Goal: Task Accomplishment & Management: Manage account settings

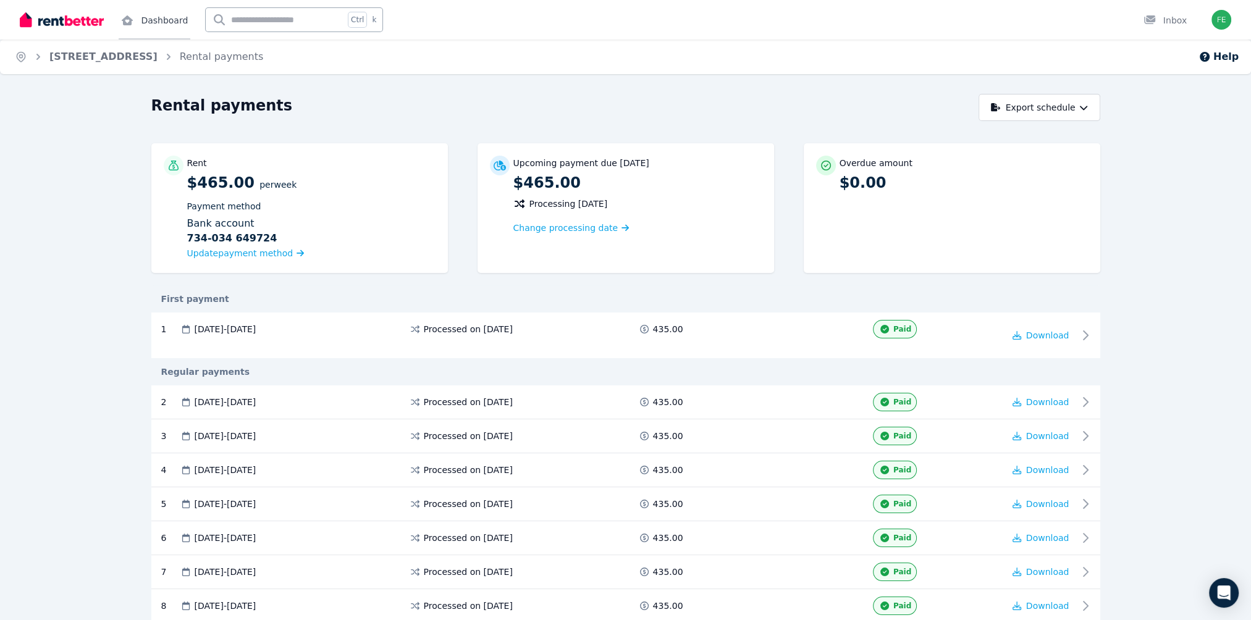
click at [143, 20] on link "Dashboard" at bounding box center [155, 20] width 72 height 40
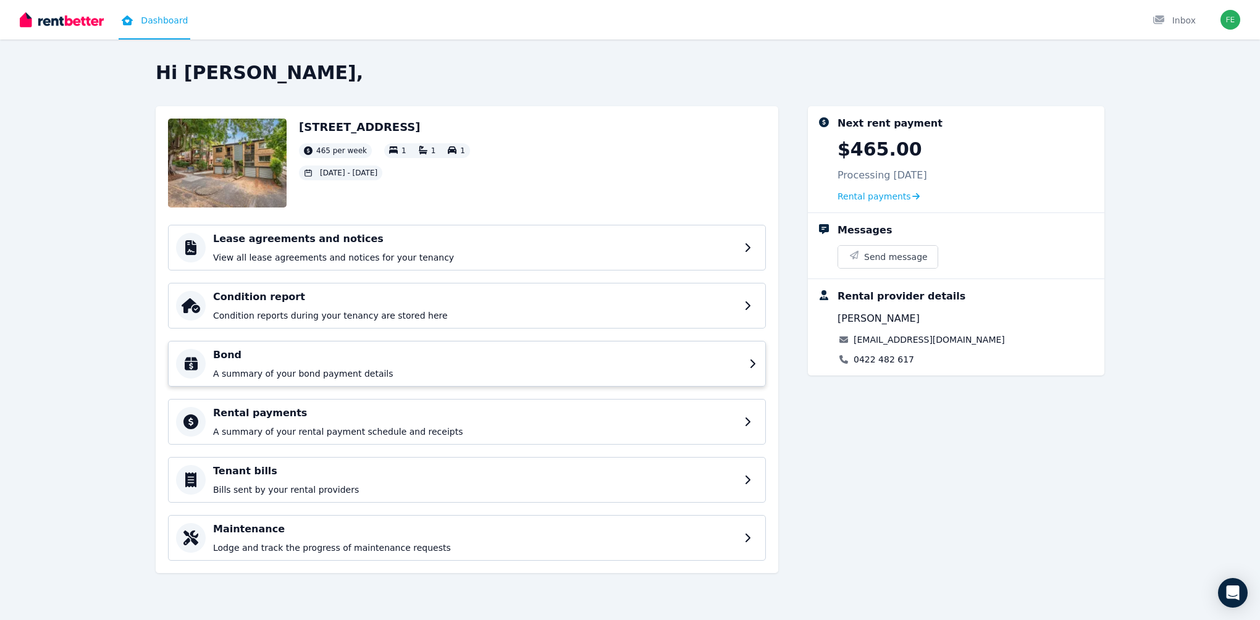
click at [315, 366] on div "Bond A summary of your bond payment details" at bounding box center [477, 364] width 529 height 32
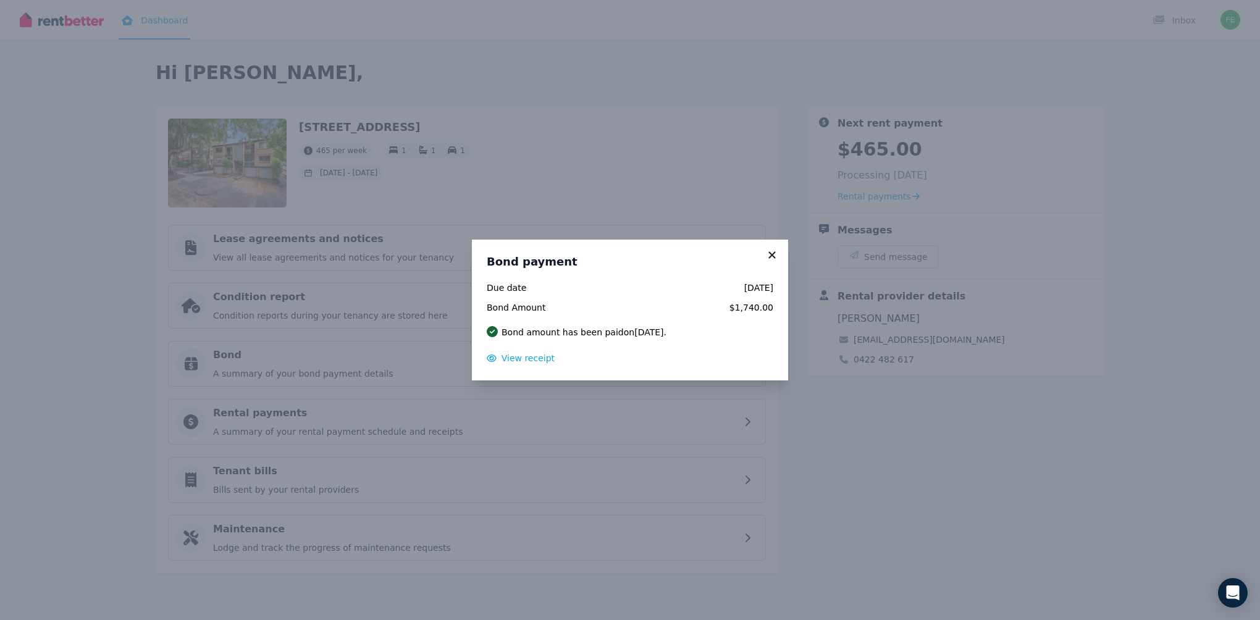
click at [771, 254] on icon at bounding box center [771, 254] width 7 height 7
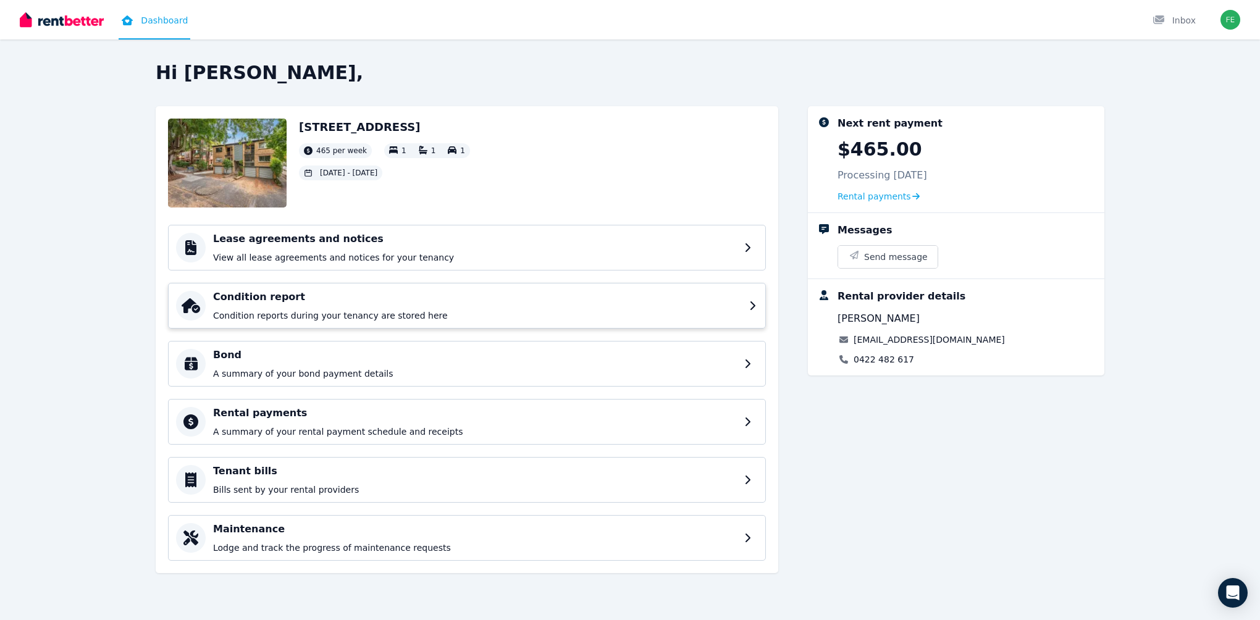
click at [310, 319] on p "Condition reports during your tenancy are stored here" at bounding box center [477, 315] width 529 height 12
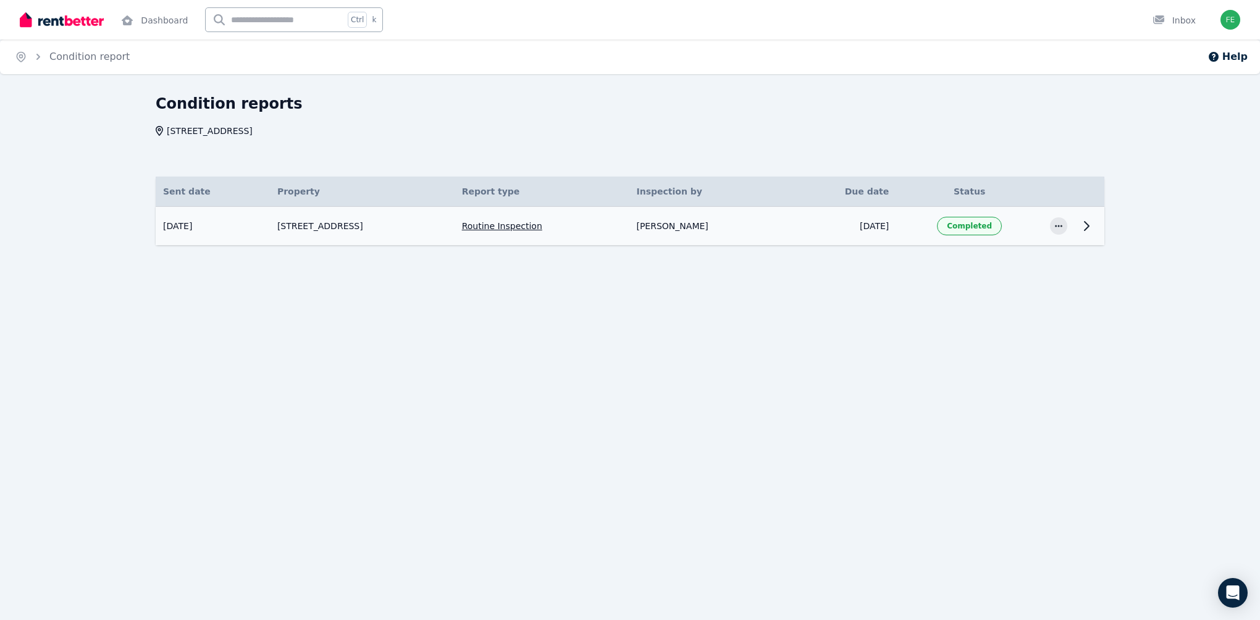
click at [698, 216] on td "Andrew Macdonald" at bounding box center [708, 226] width 159 height 39
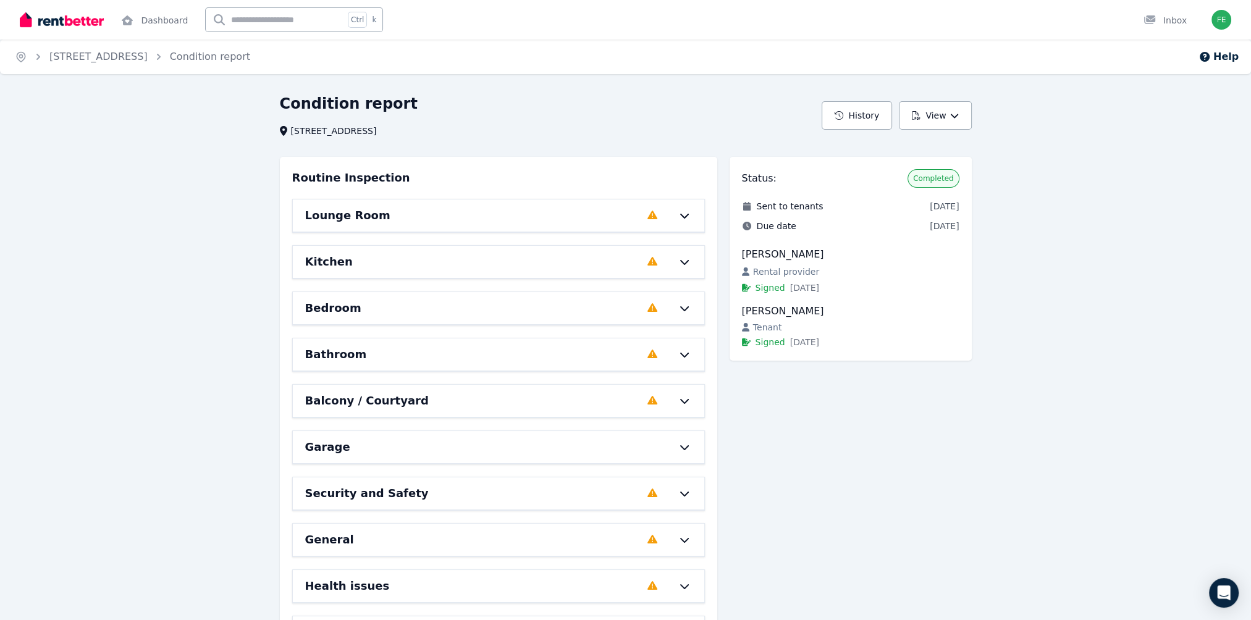
click at [635, 224] on div "Lounge Room Completed 0%, 7 left" at bounding box center [498, 215] width 411 height 32
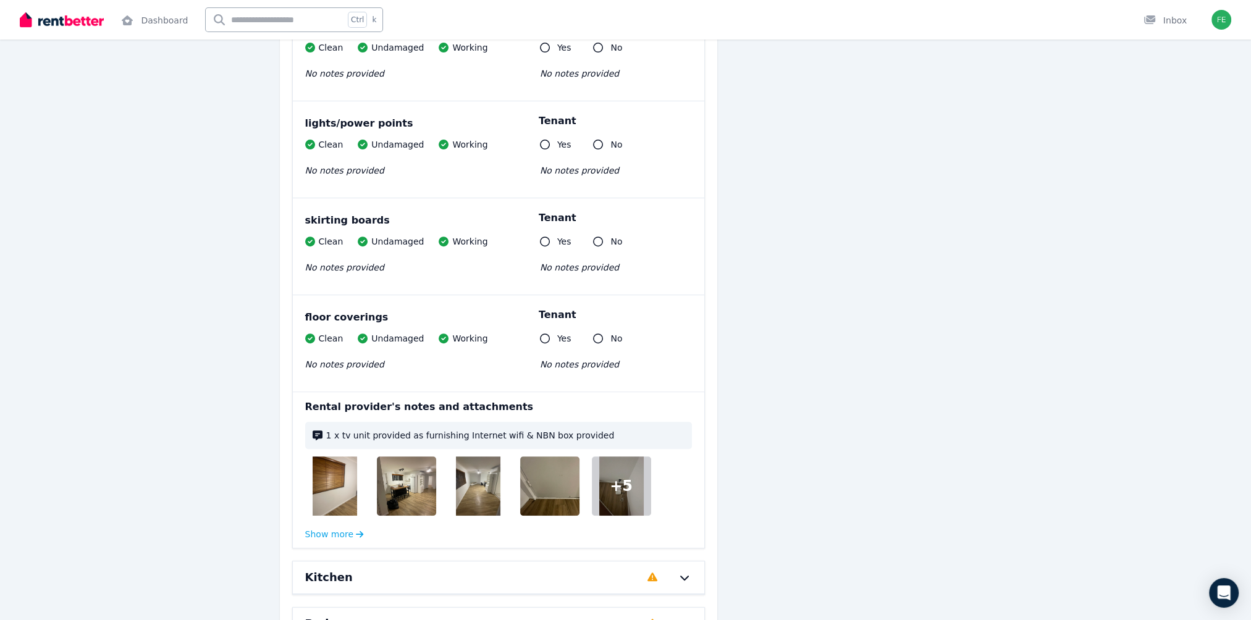
scroll to position [741, 0]
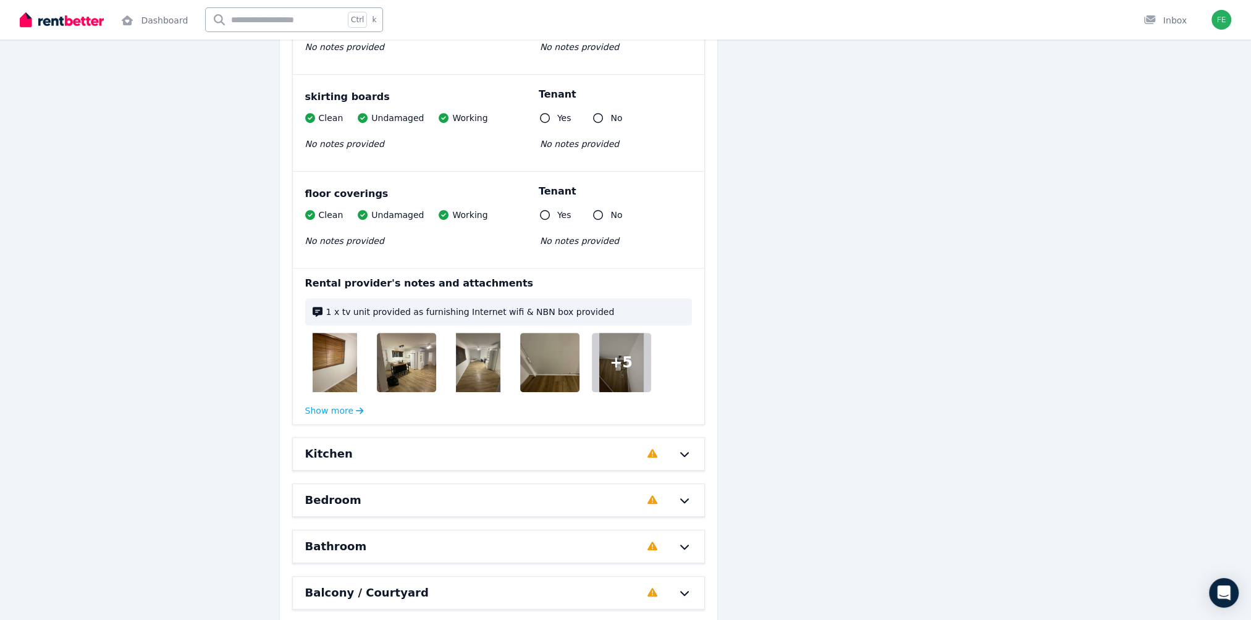
click at [324, 353] on img at bounding box center [335, 362] width 44 height 59
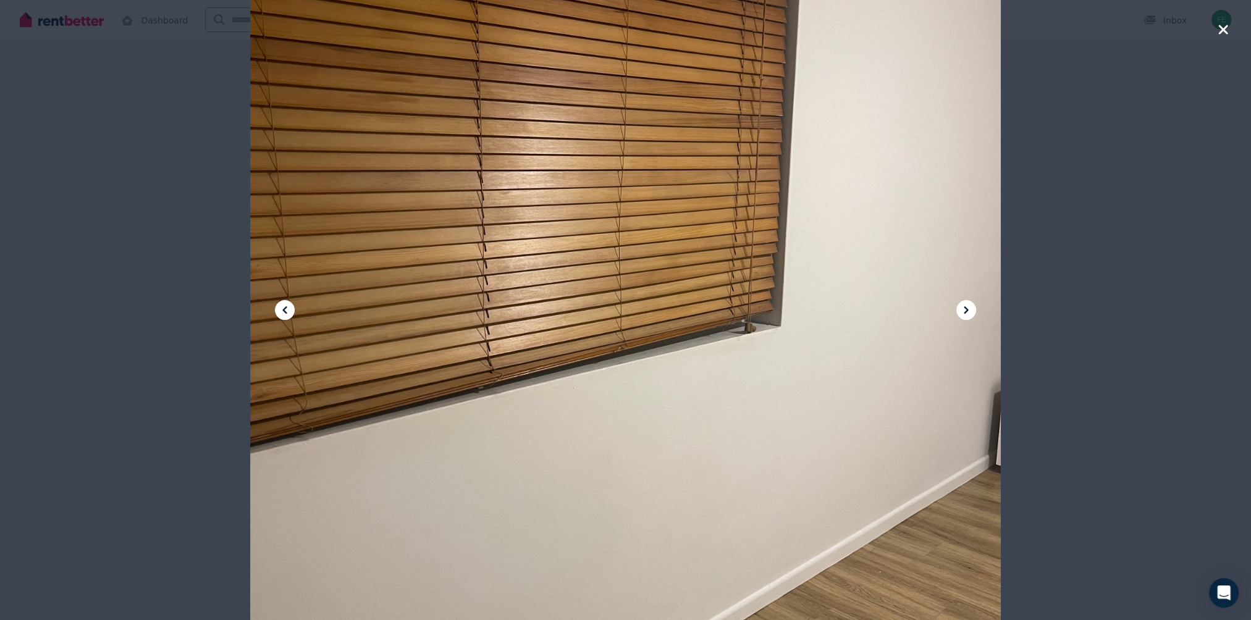
click at [964, 310] on icon at bounding box center [966, 310] width 15 height 15
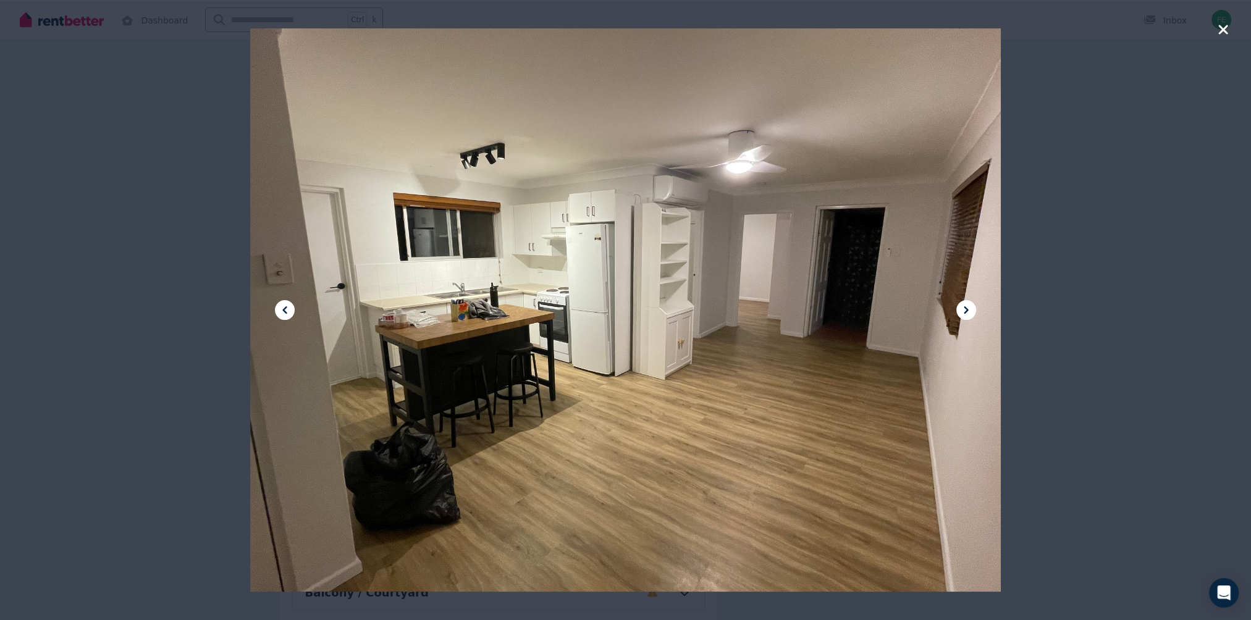
click at [964, 310] on icon at bounding box center [966, 310] width 15 height 15
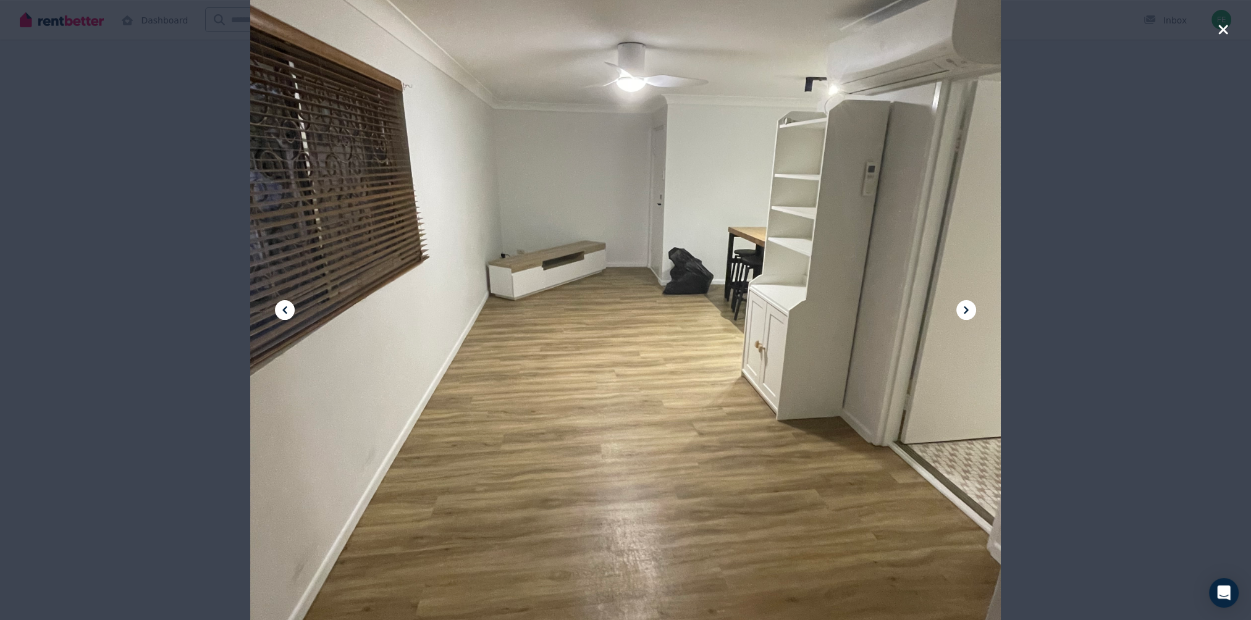
click at [964, 310] on icon at bounding box center [966, 310] width 15 height 15
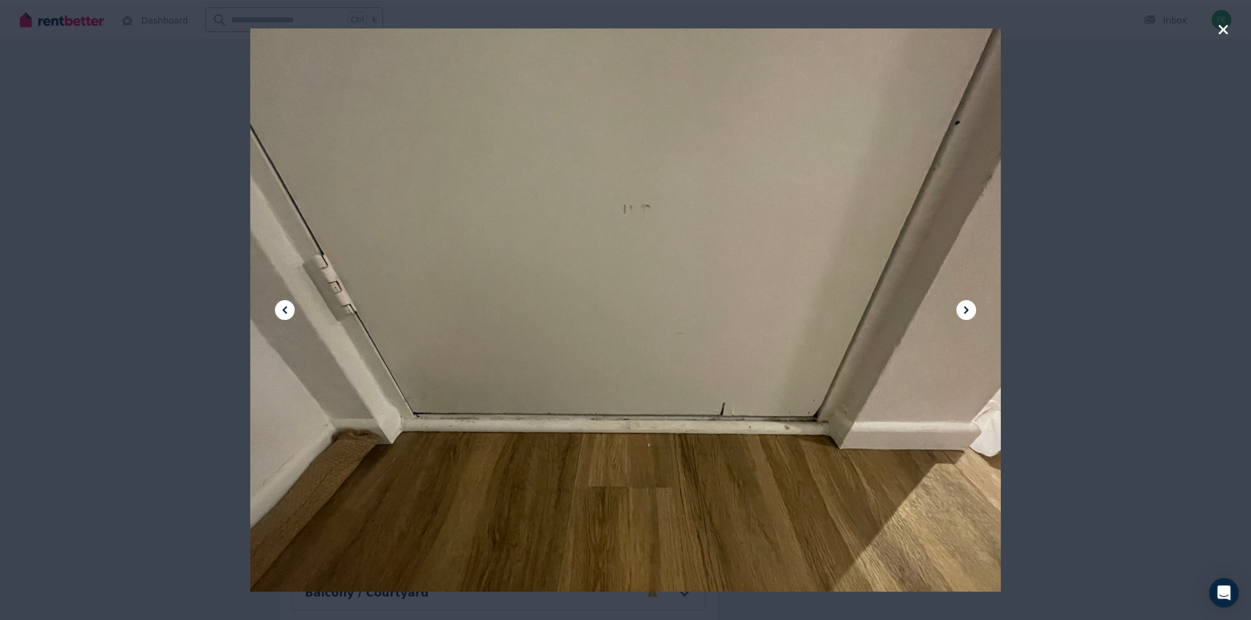
click at [964, 310] on icon at bounding box center [966, 310] width 15 height 15
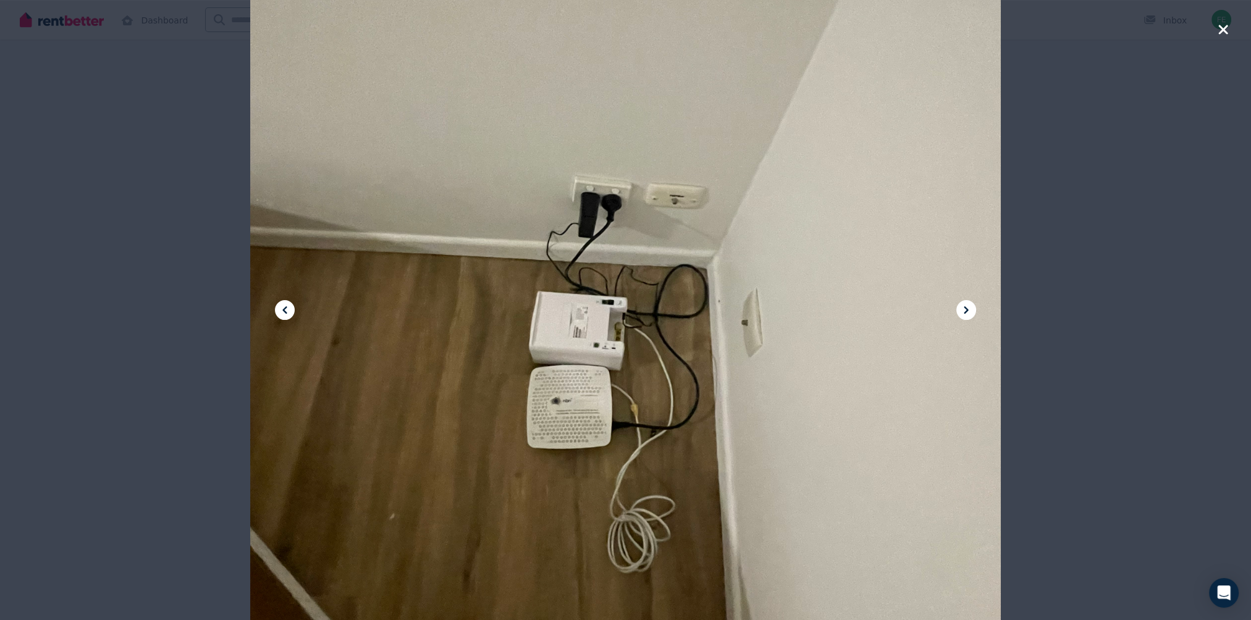
click at [964, 310] on icon at bounding box center [966, 310] width 15 height 15
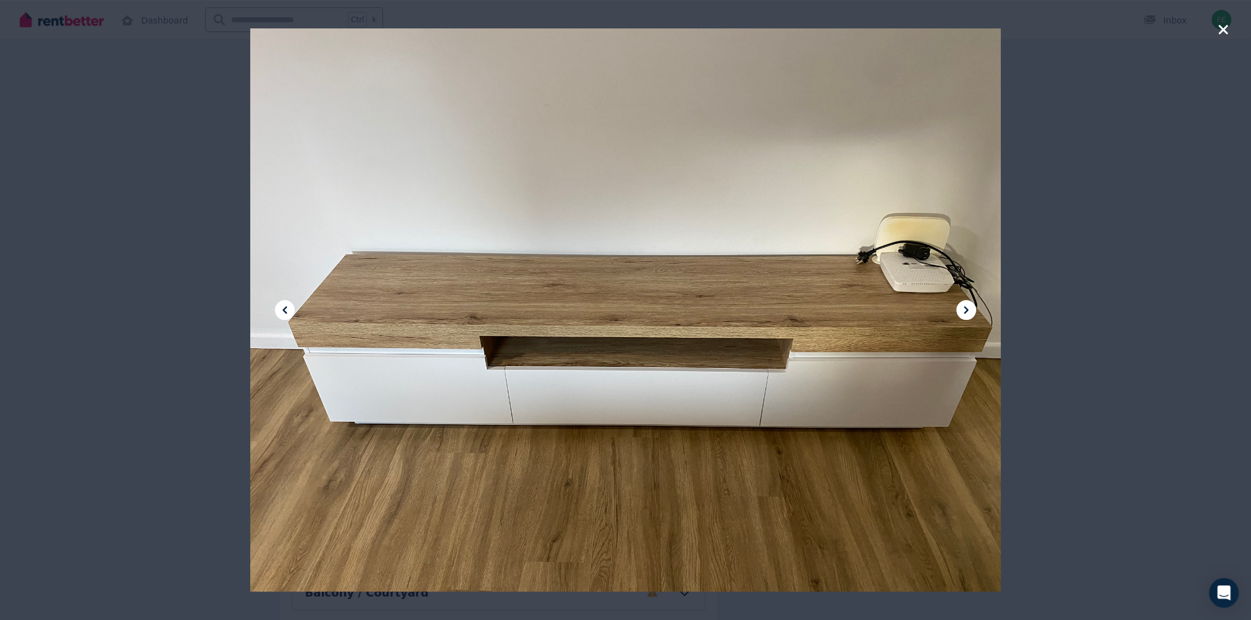
click at [964, 310] on icon at bounding box center [966, 310] width 15 height 15
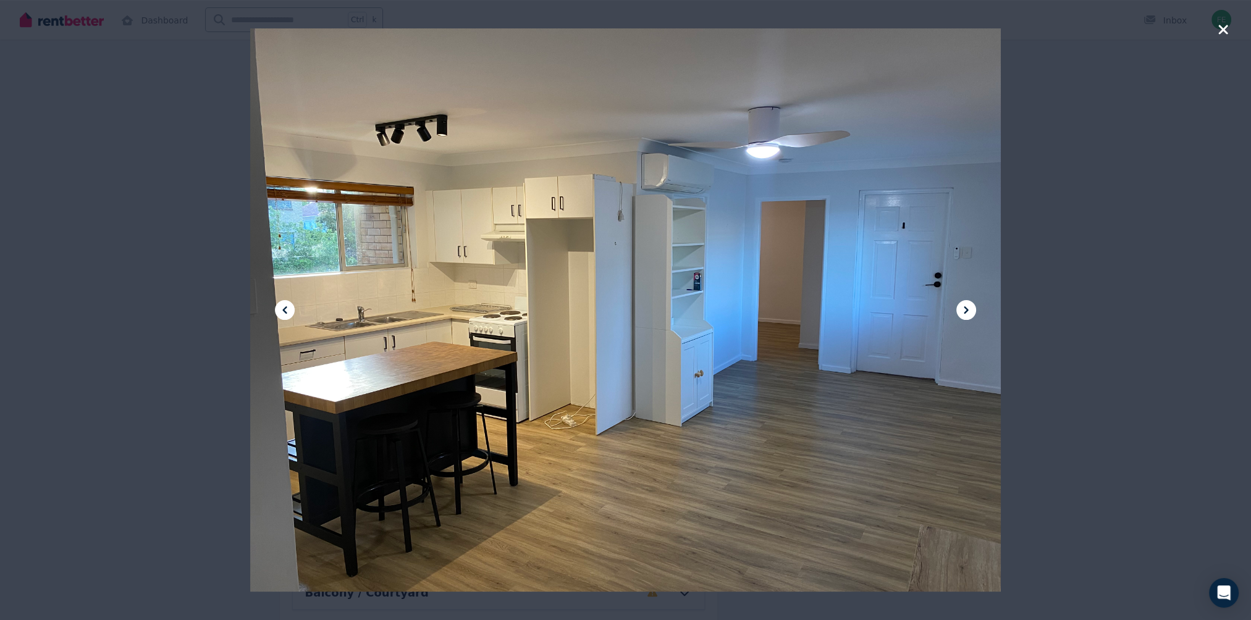
click at [964, 310] on icon at bounding box center [966, 310] width 15 height 15
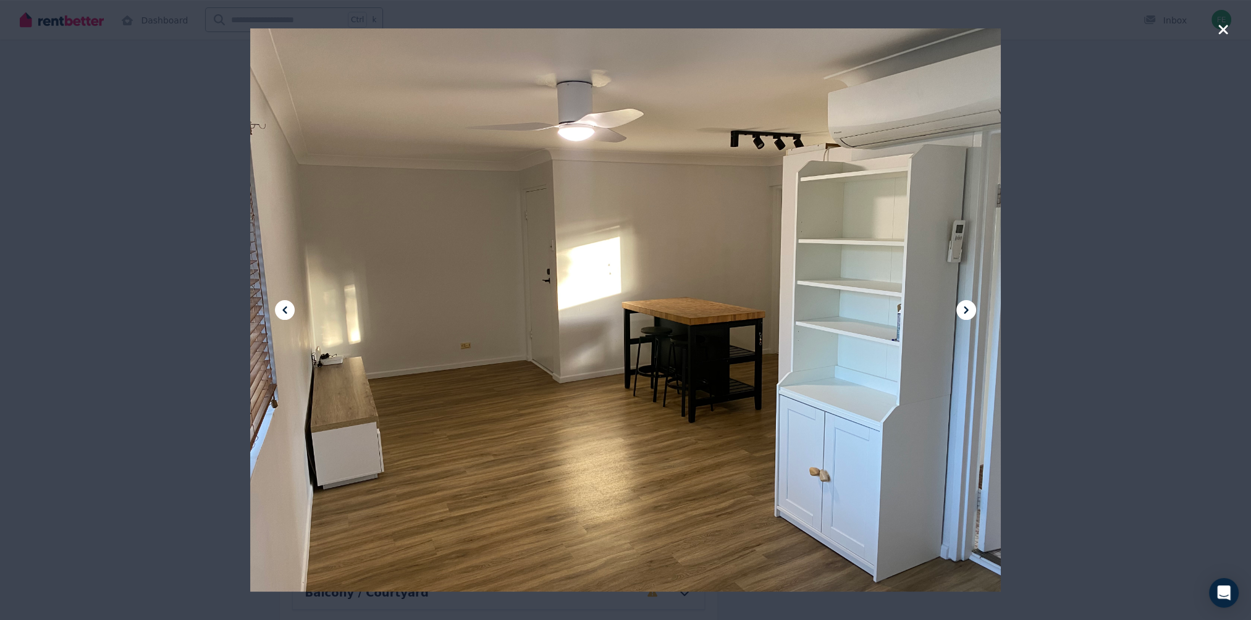
click at [964, 310] on icon at bounding box center [966, 310] width 15 height 15
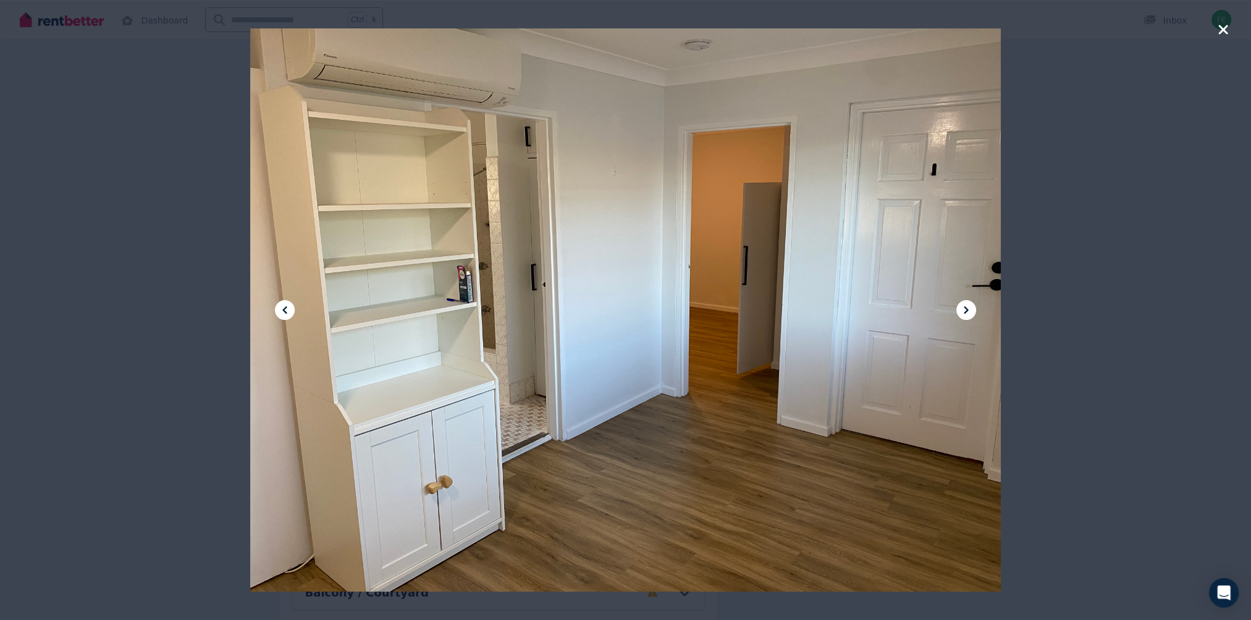
click at [964, 310] on icon at bounding box center [966, 310] width 15 height 15
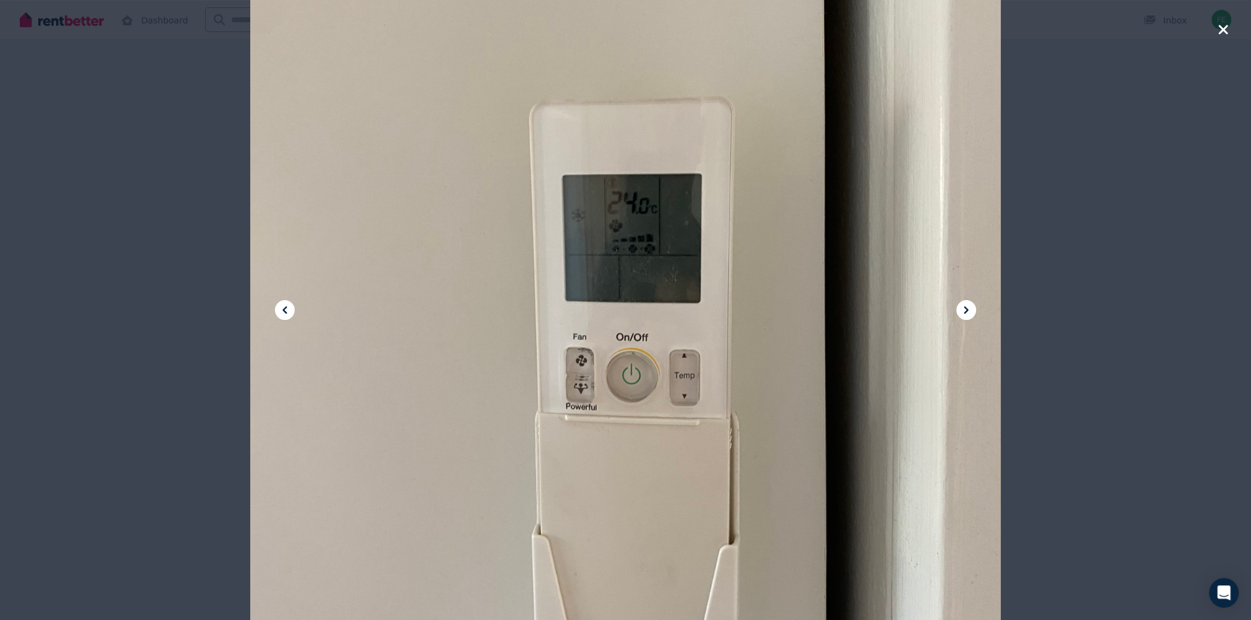
click at [964, 310] on icon at bounding box center [966, 310] width 15 height 15
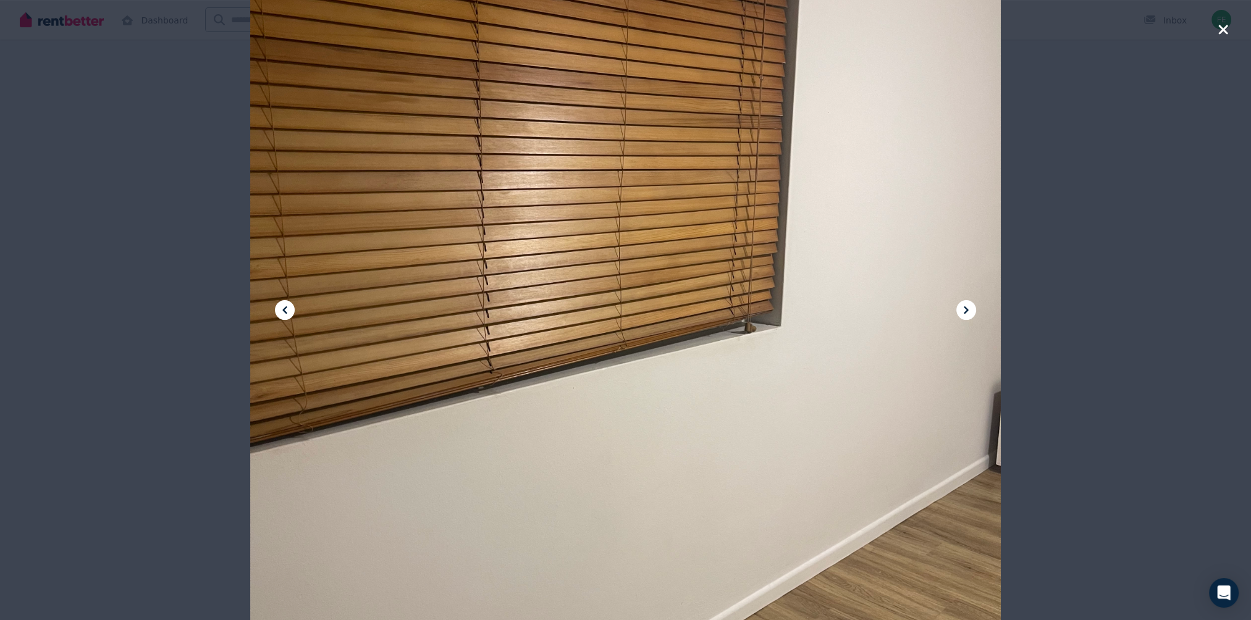
click at [964, 310] on icon at bounding box center [966, 310] width 15 height 15
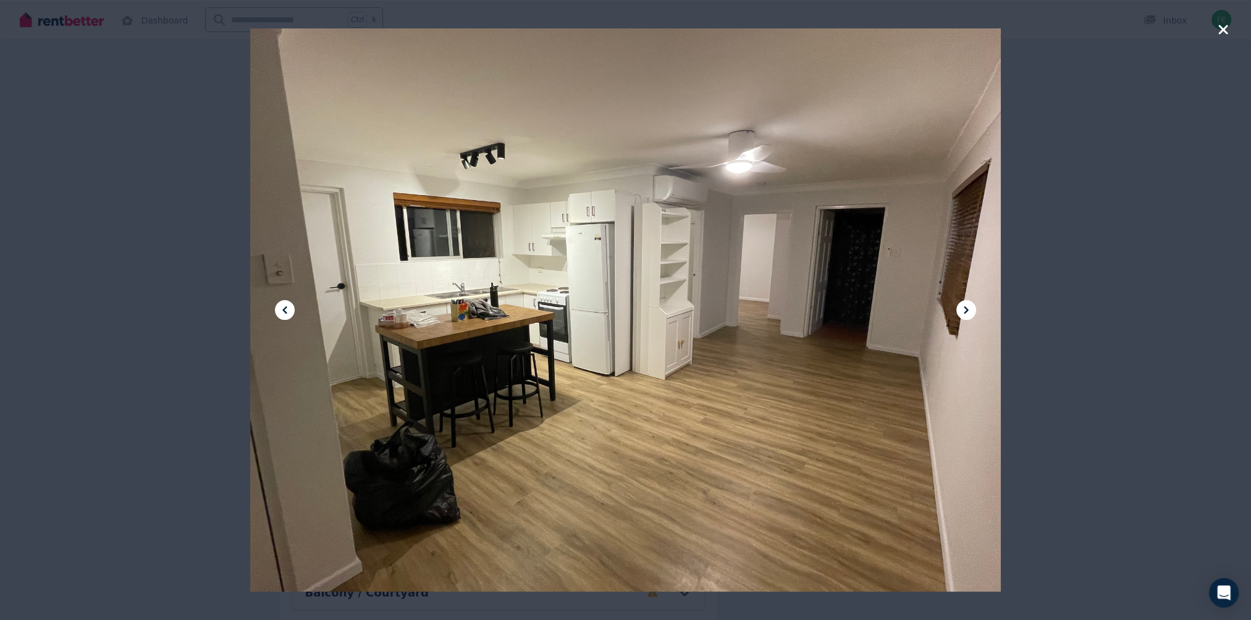
click at [964, 310] on icon at bounding box center [966, 310] width 15 height 15
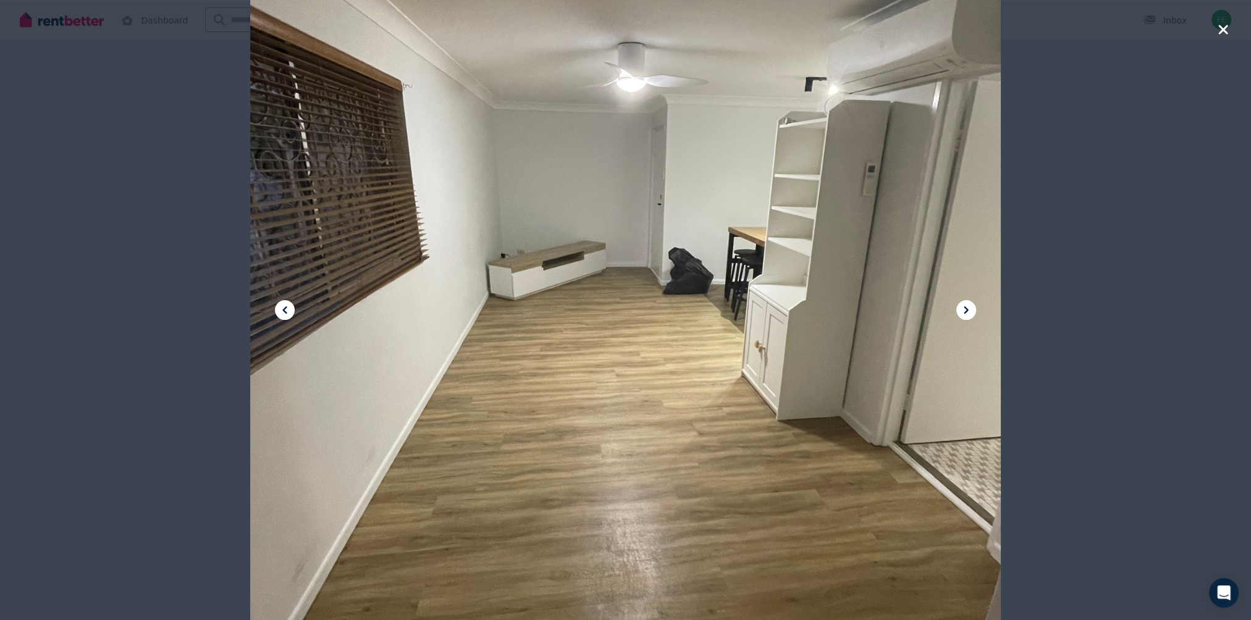
click at [1217, 31] on icon "button" at bounding box center [1222, 29] width 11 height 15
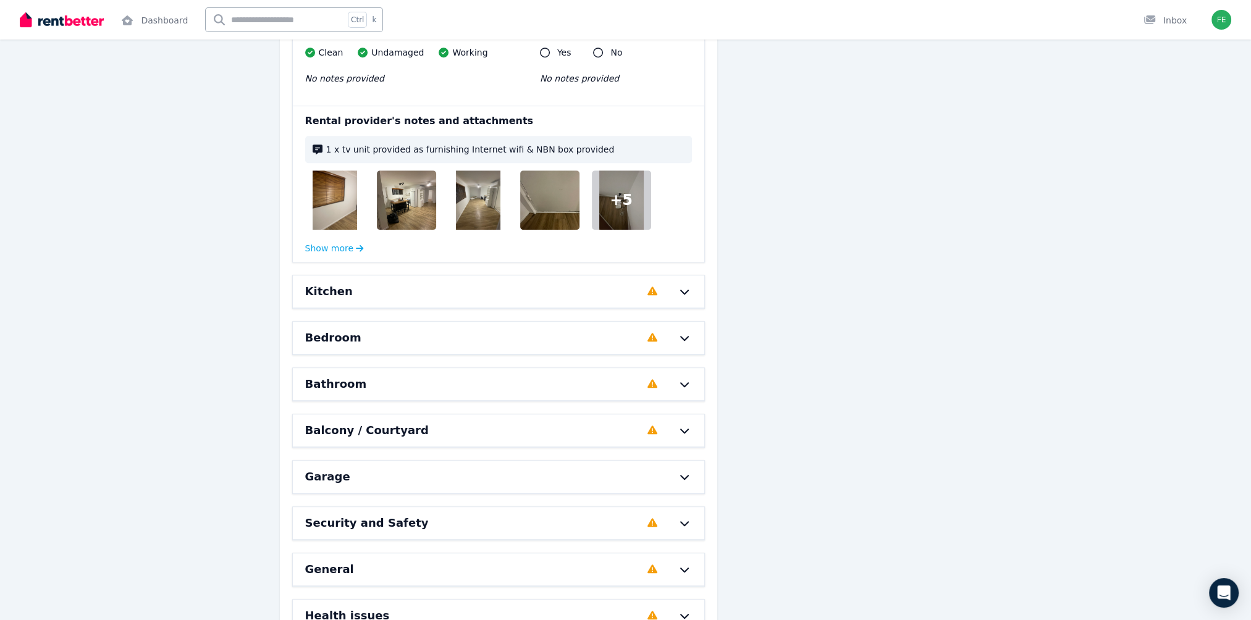
scroll to position [1050, 0]
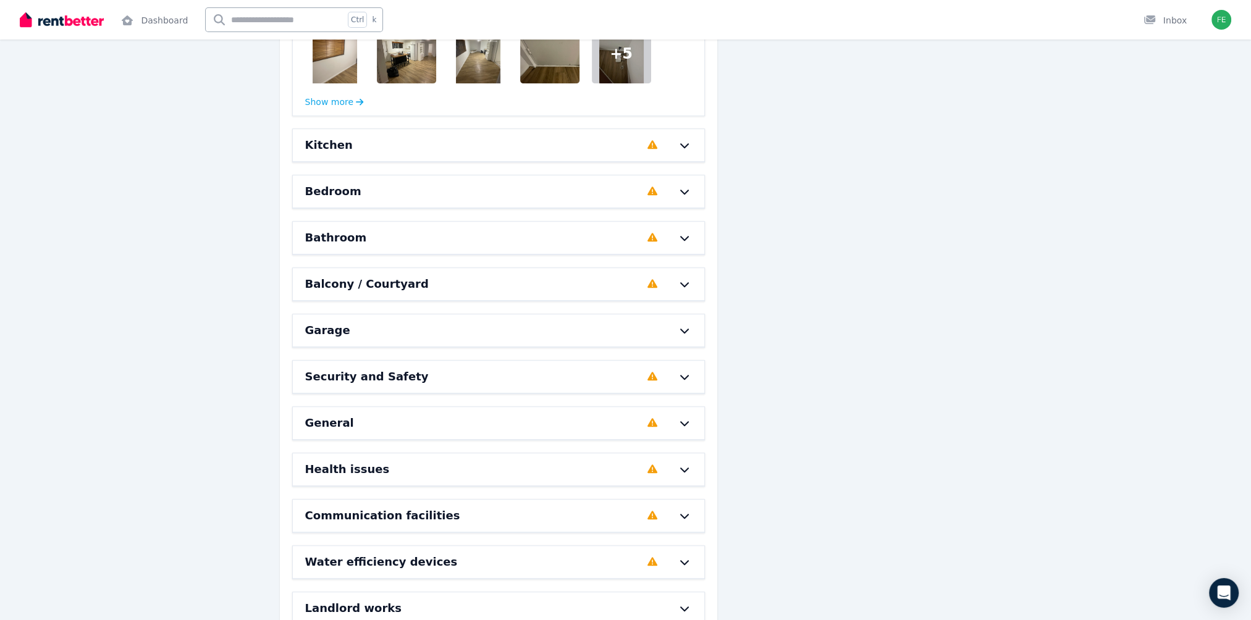
click at [474, 152] on div "Kitchen" at bounding box center [472, 144] width 335 height 17
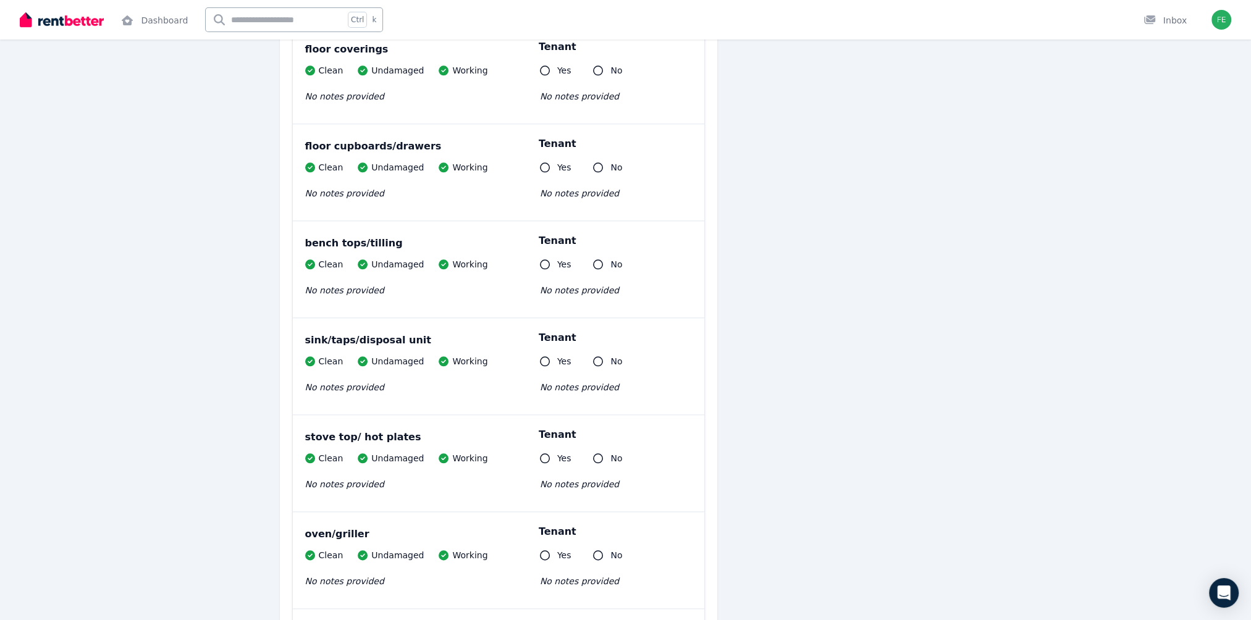
scroll to position [2162, 0]
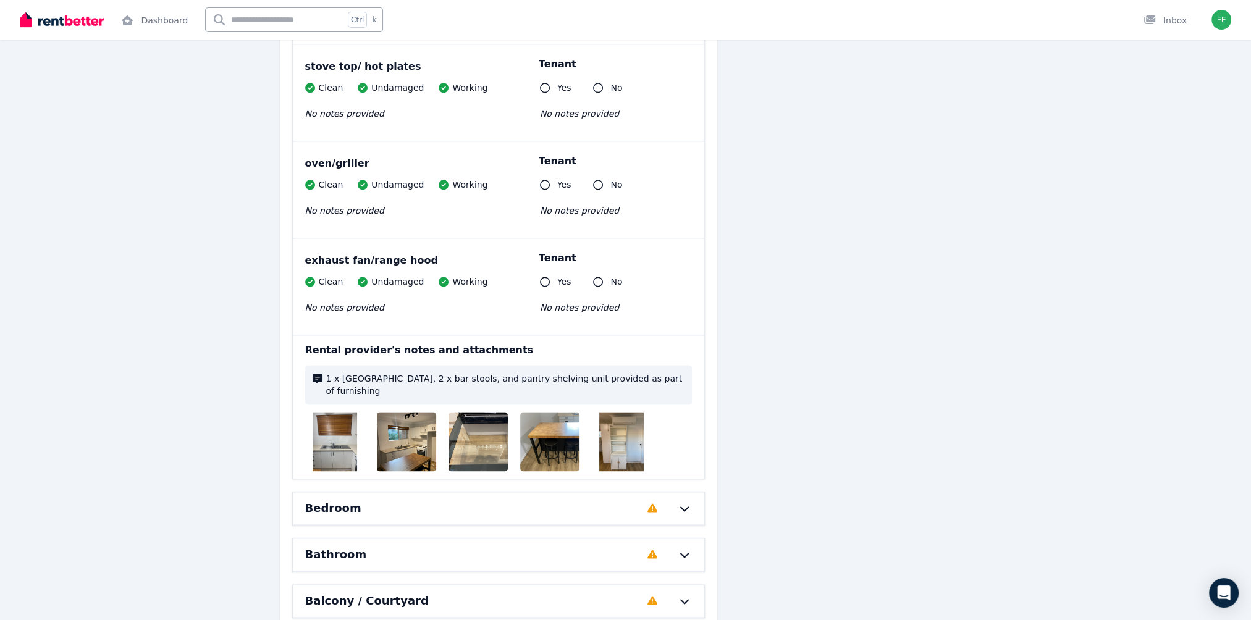
click at [345, 437] on img at bounding box center [335, 441] width 44 height 59
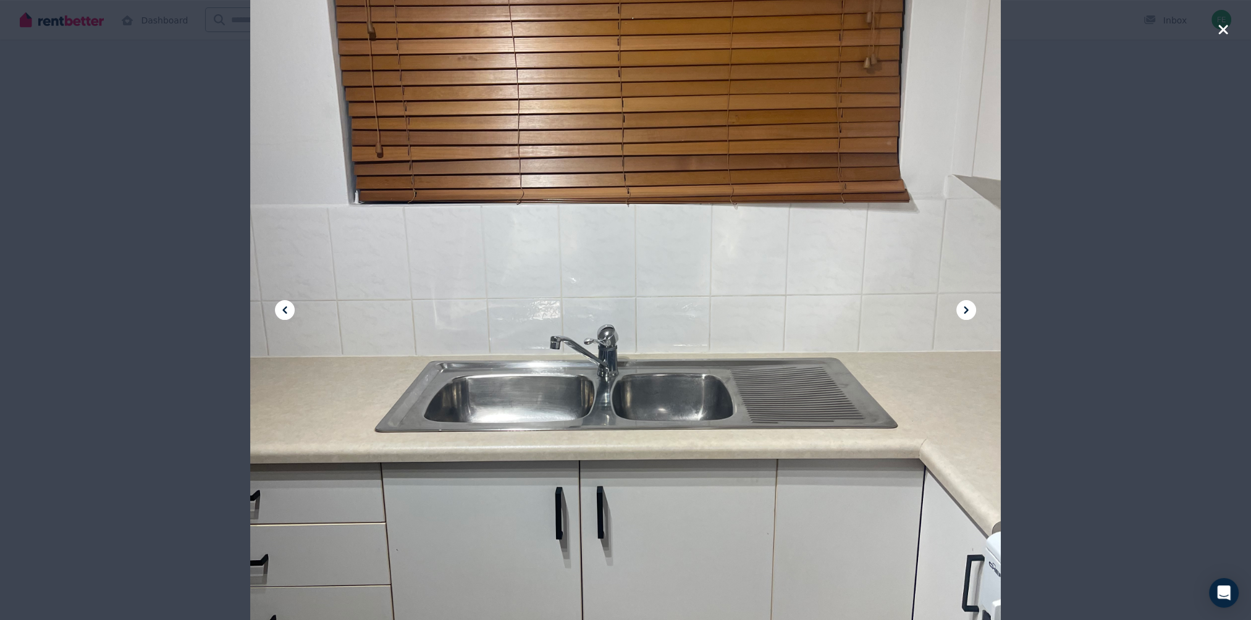
click at [971, 311] on icon at bounding box center [966, 310] width 15 height 15
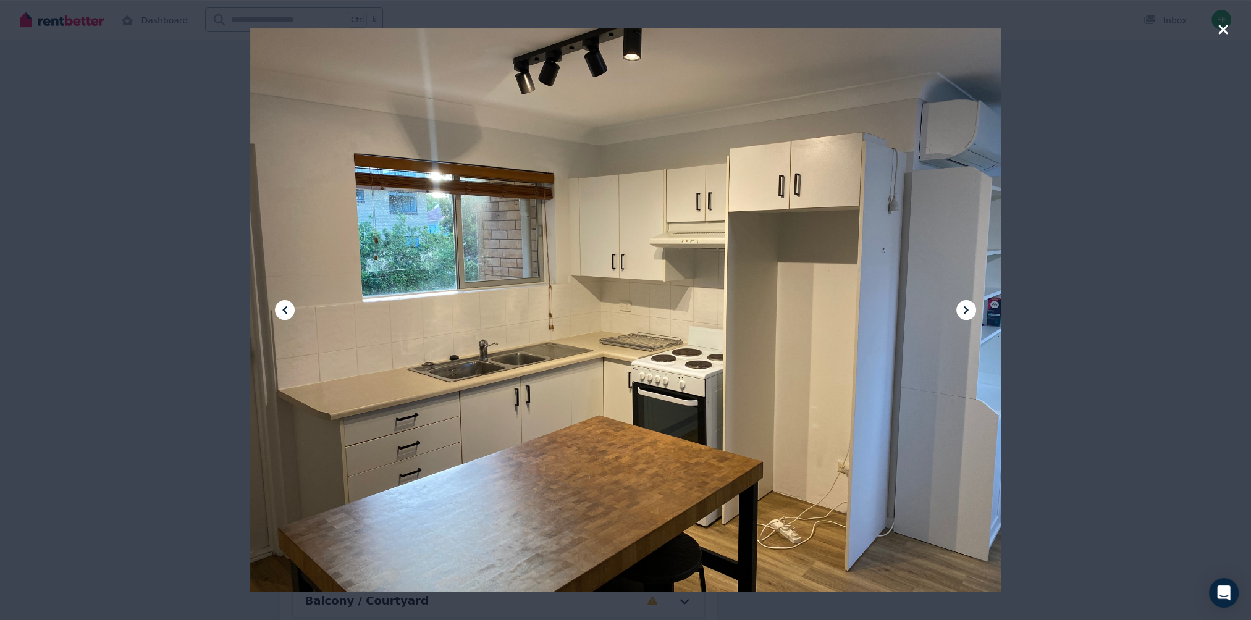
click at [971, 311] on icon at bounding box center [966, 310] width 15 height 15
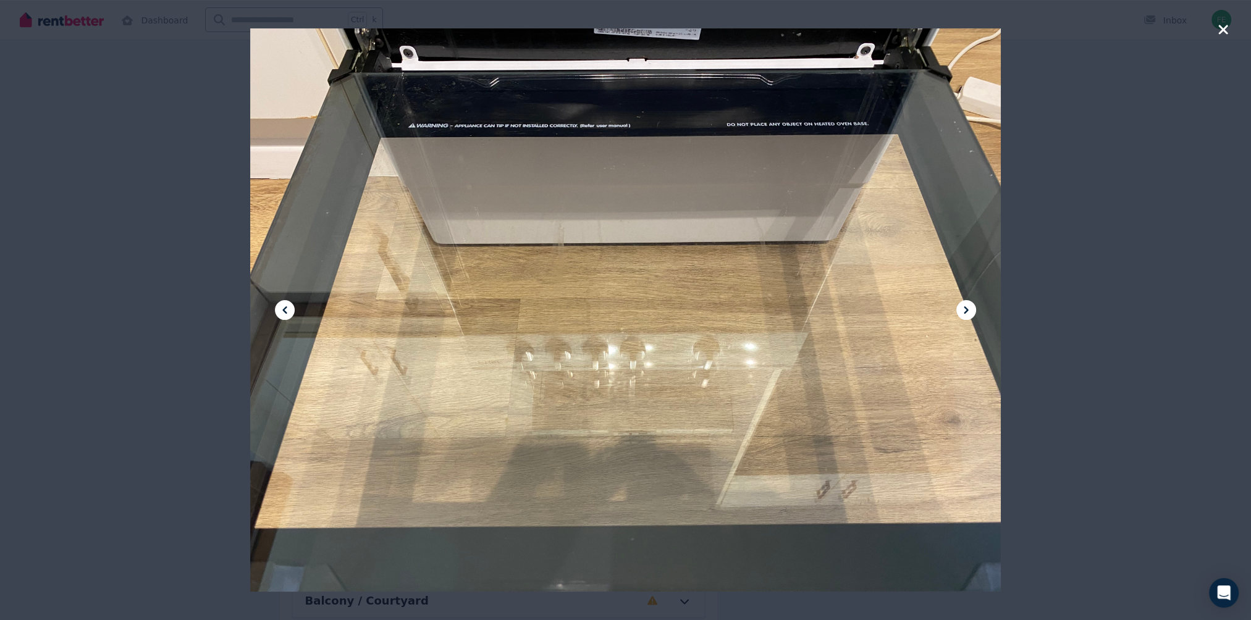
click at [971, 311] on icon at bounding box center [966, 310] width 15 height 15
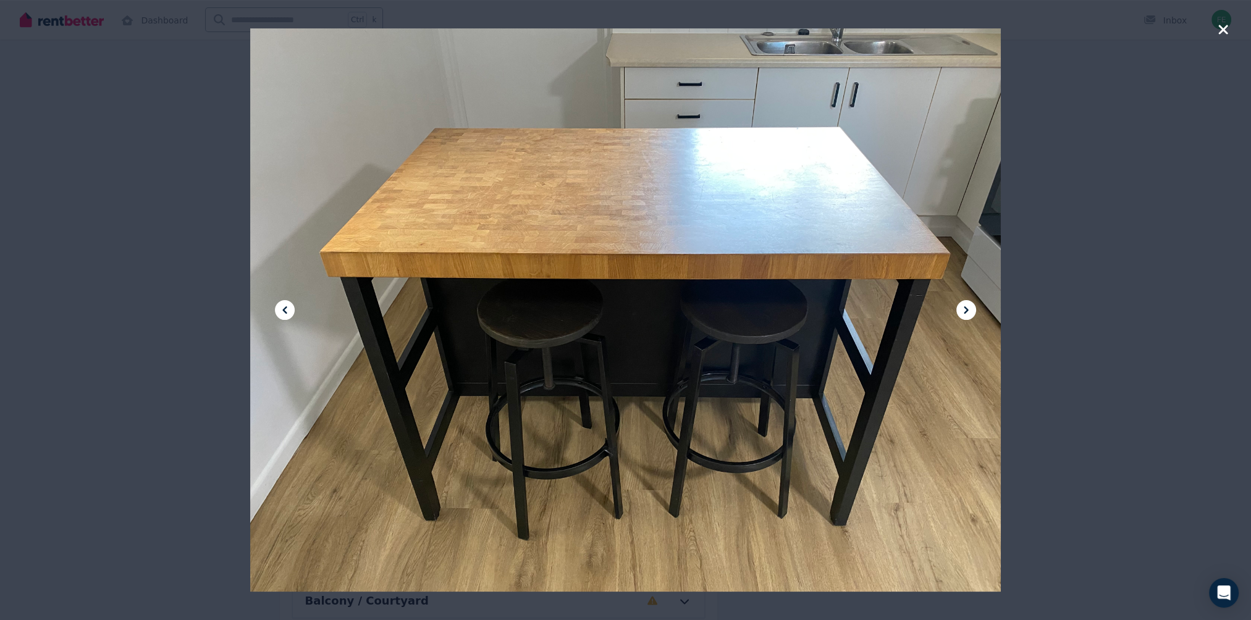
click at [971, 311] on icon at bounding box center [966, 310] width 15 height 15
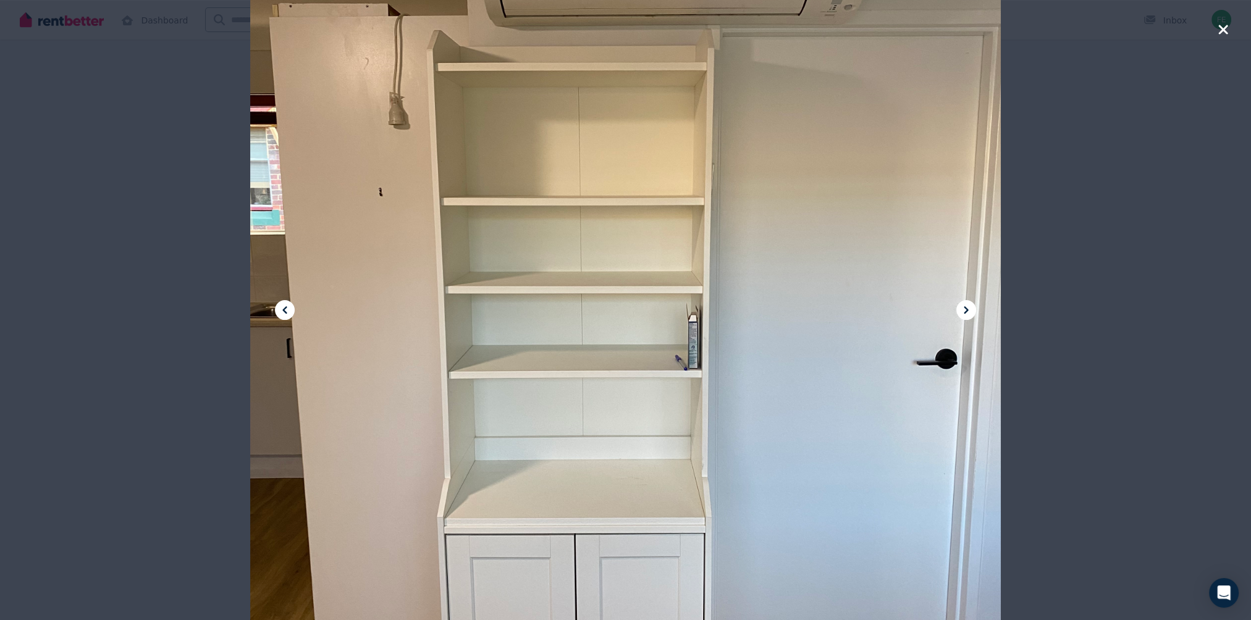
click at [971, 311] on icon at bounding box center [966, 310] width 15 height 15
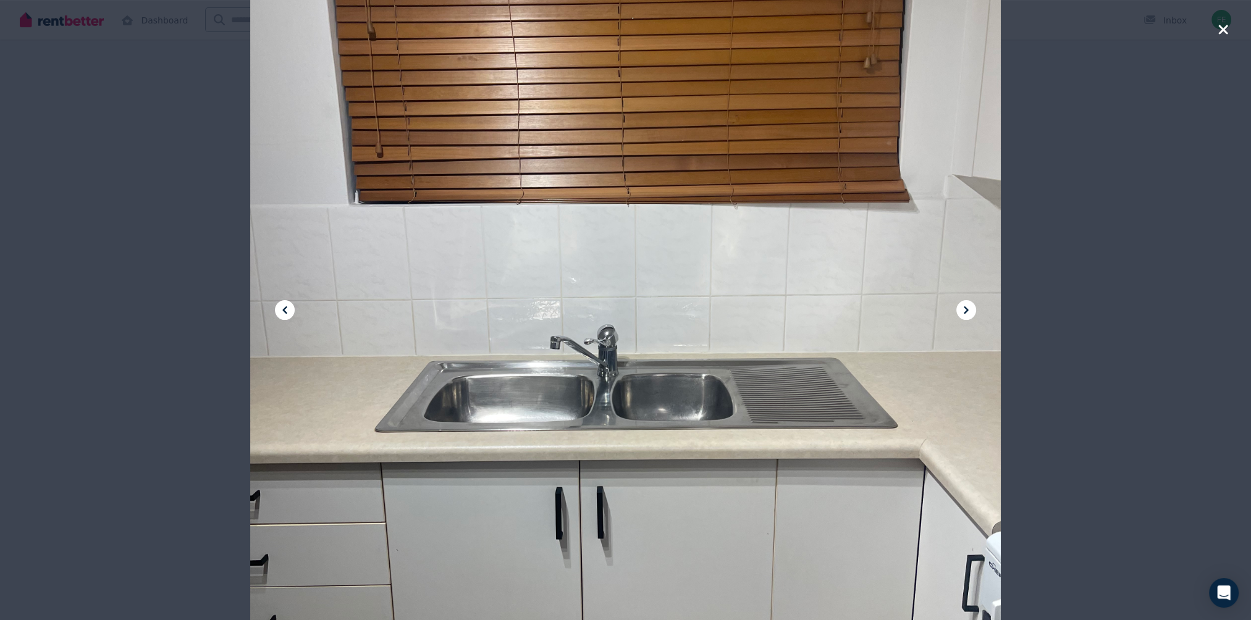
click at [971, 311] on icon at bounding box center [966, 310] width 15 height 15
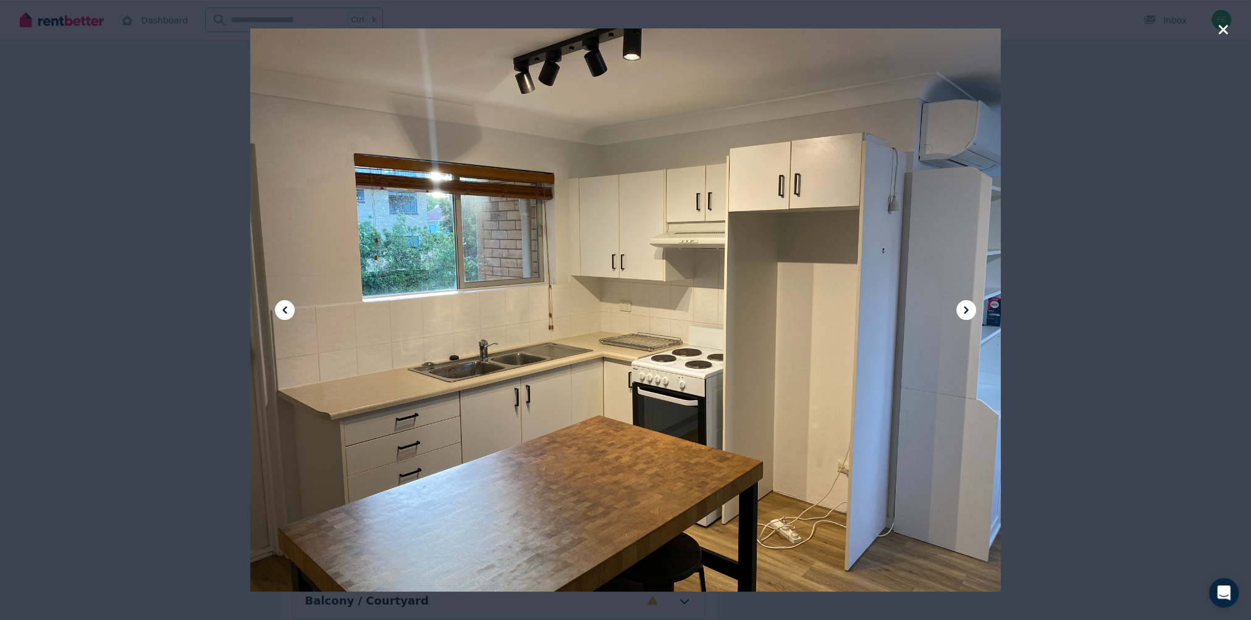
click at [971, 311] on icon at bounding box center [966, 310] width 15 height 15
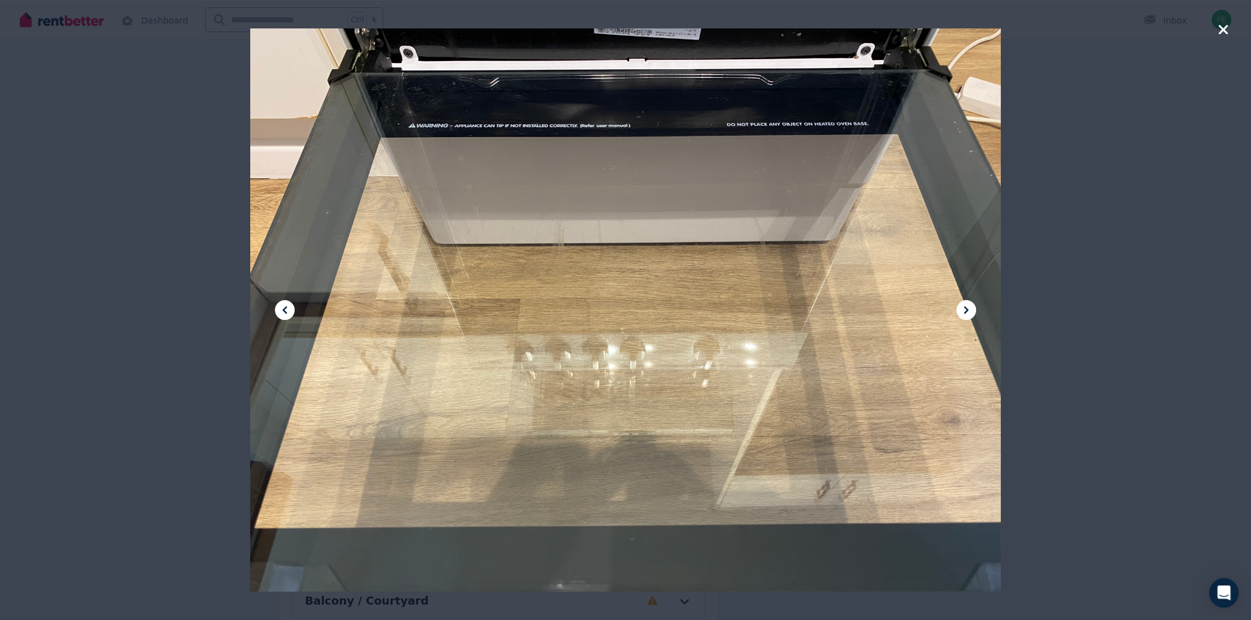
click at [1220, 26] on icon "button" at bounding box center [1222, 29] width 9 height 9
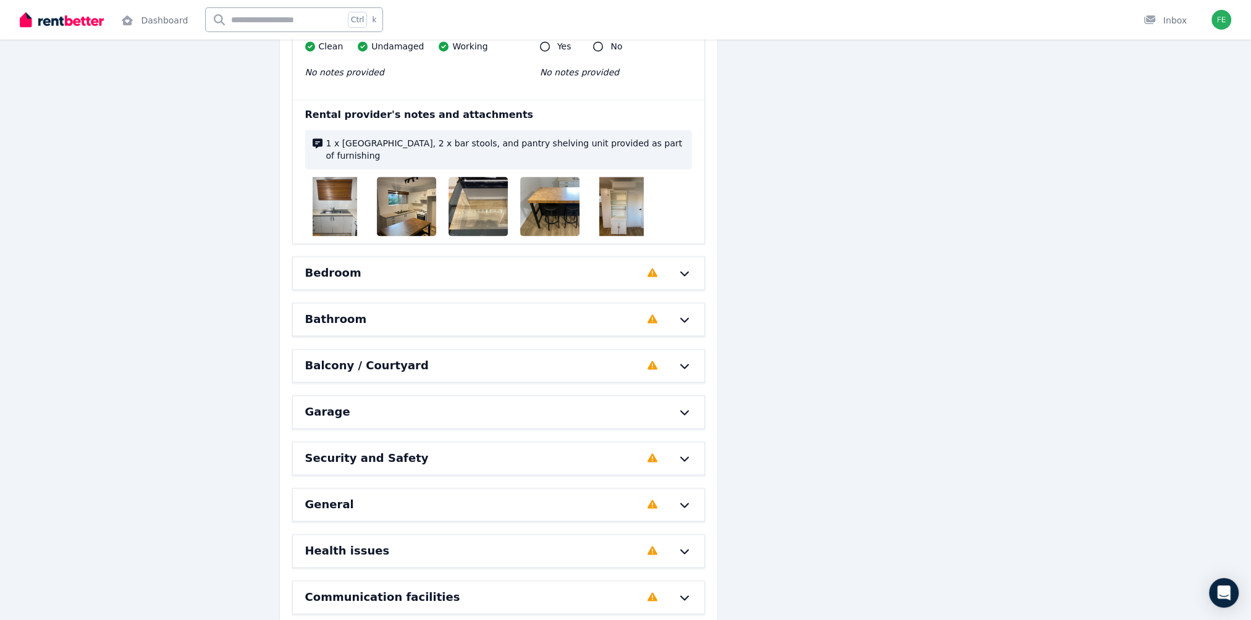
scroll to position [2409, 0]
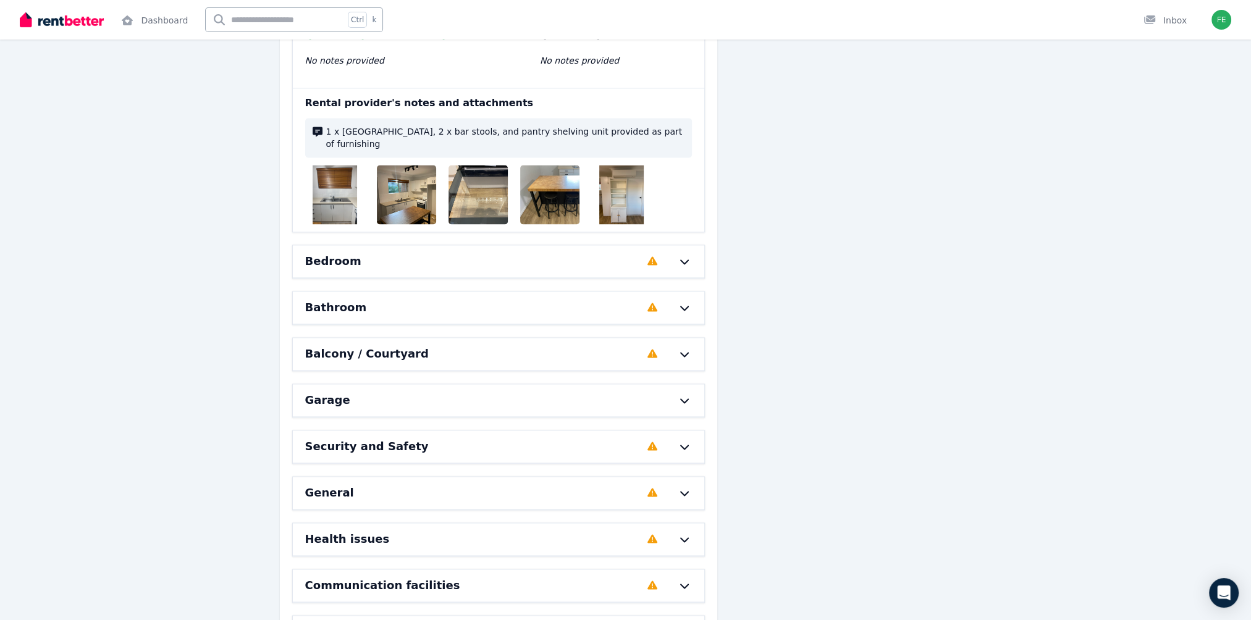
click at [560, 253] on div "Bedroom" at bounding box center [472, 261] width 335 height 17
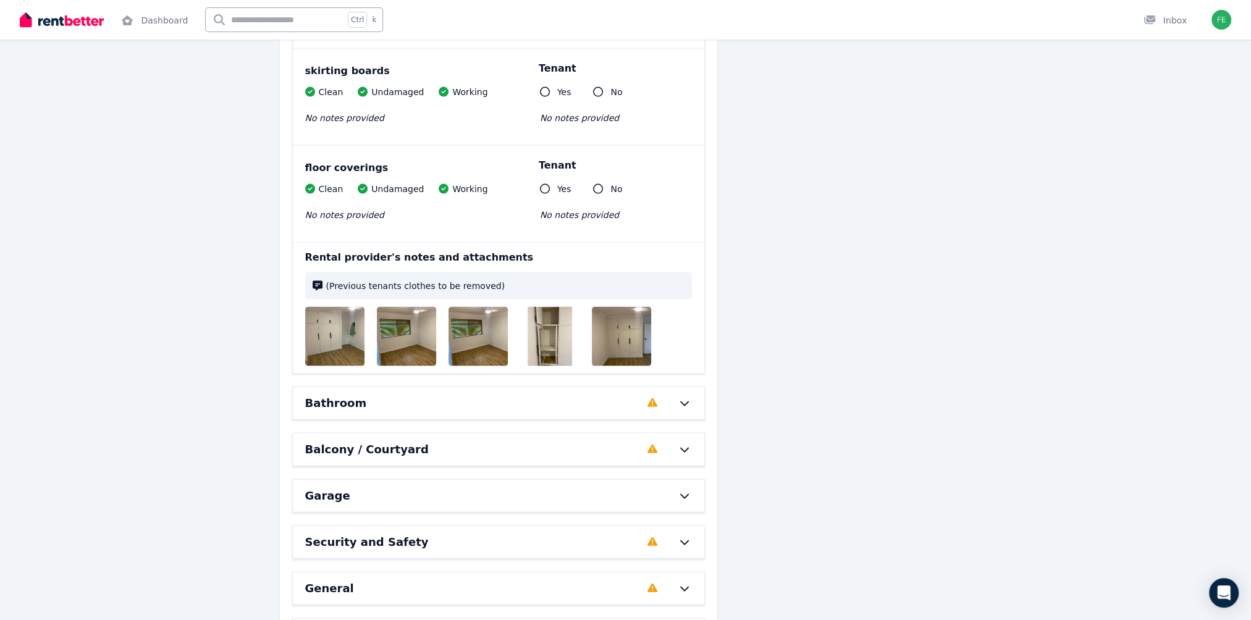
scroll to position [3397, 0]
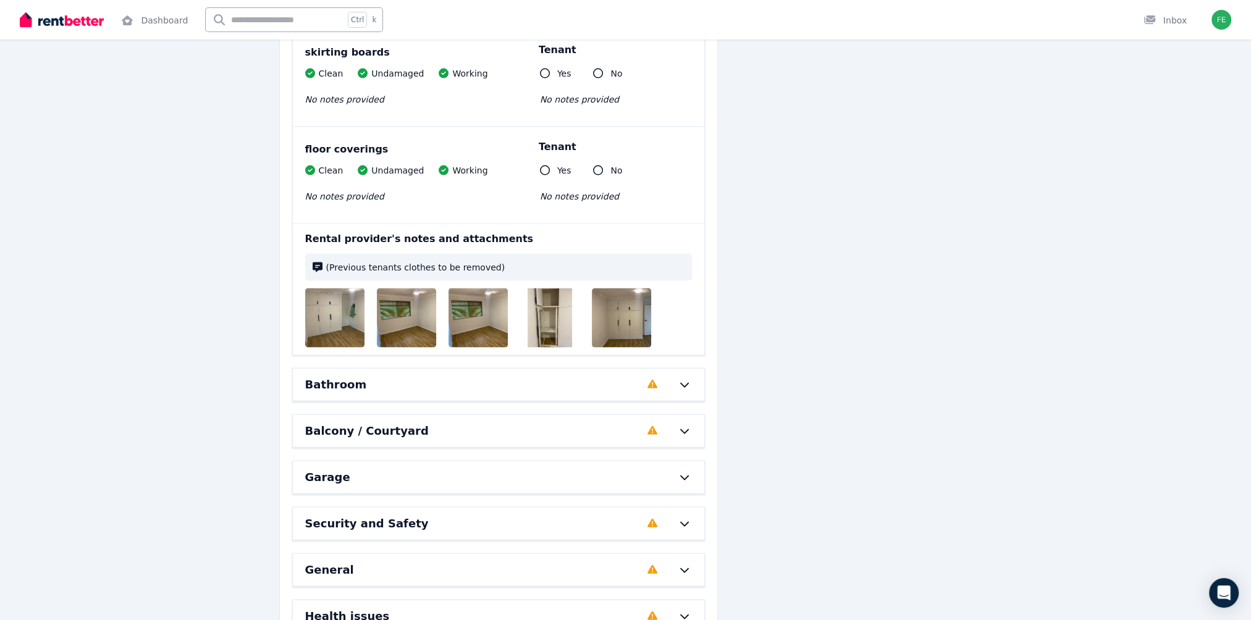
click at [354, 301] on img at bounding box center [344, 317] width 79 height 59
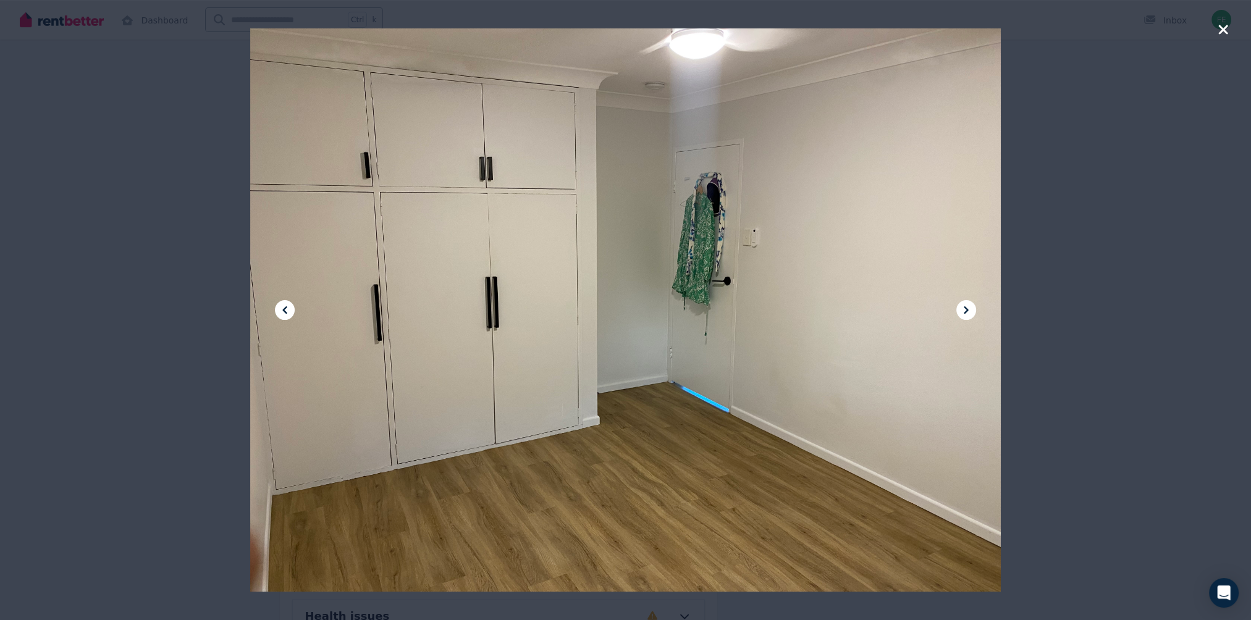
click at [968, 309] on icon at bounding box center [966, 310] width 15 height 15
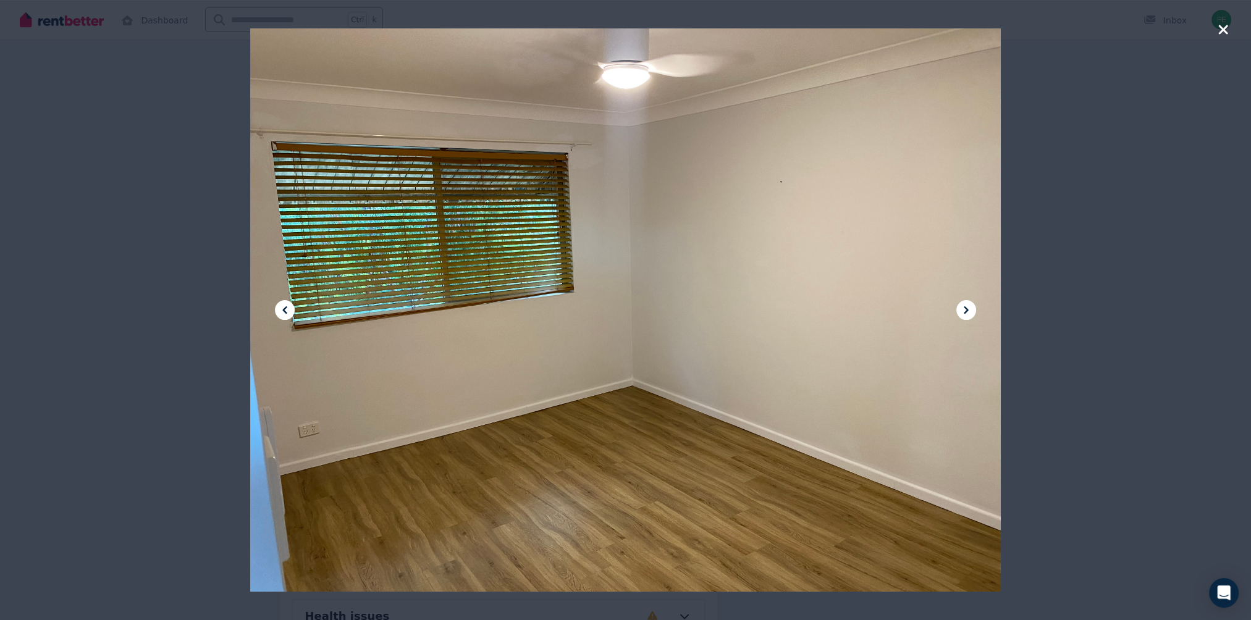
click at [968, 309] on icon at bounding box center [966, 310] width 15 height 15
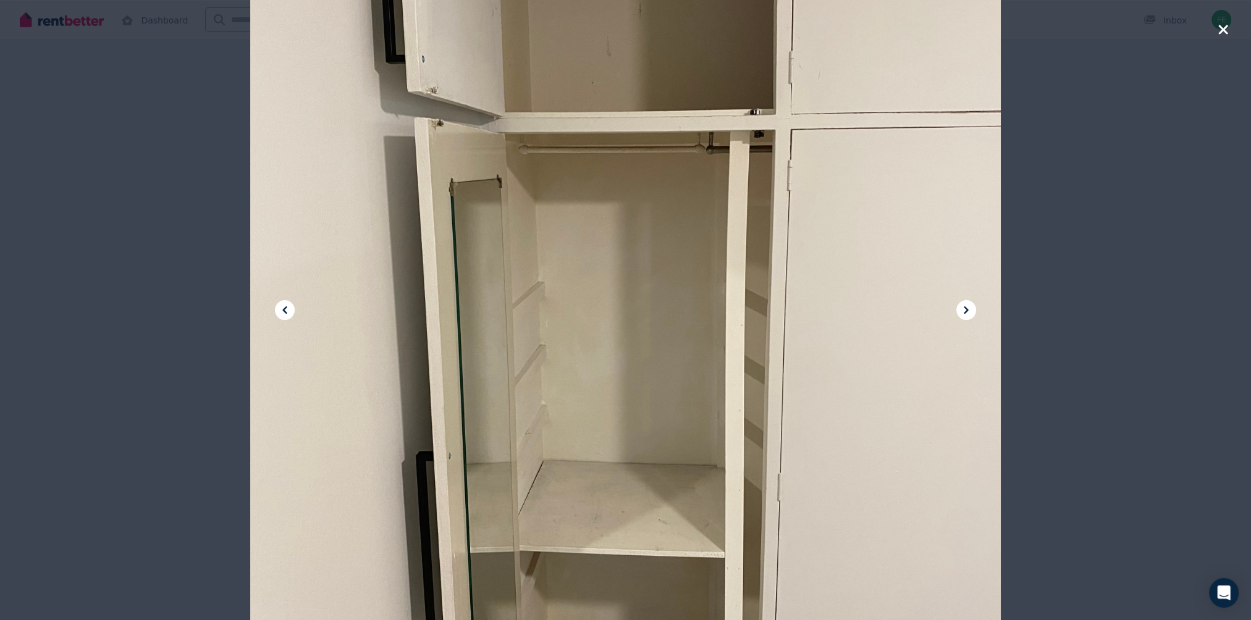
click at [968, 309] on icon at bounding box center [966, 310] width 15 height 15
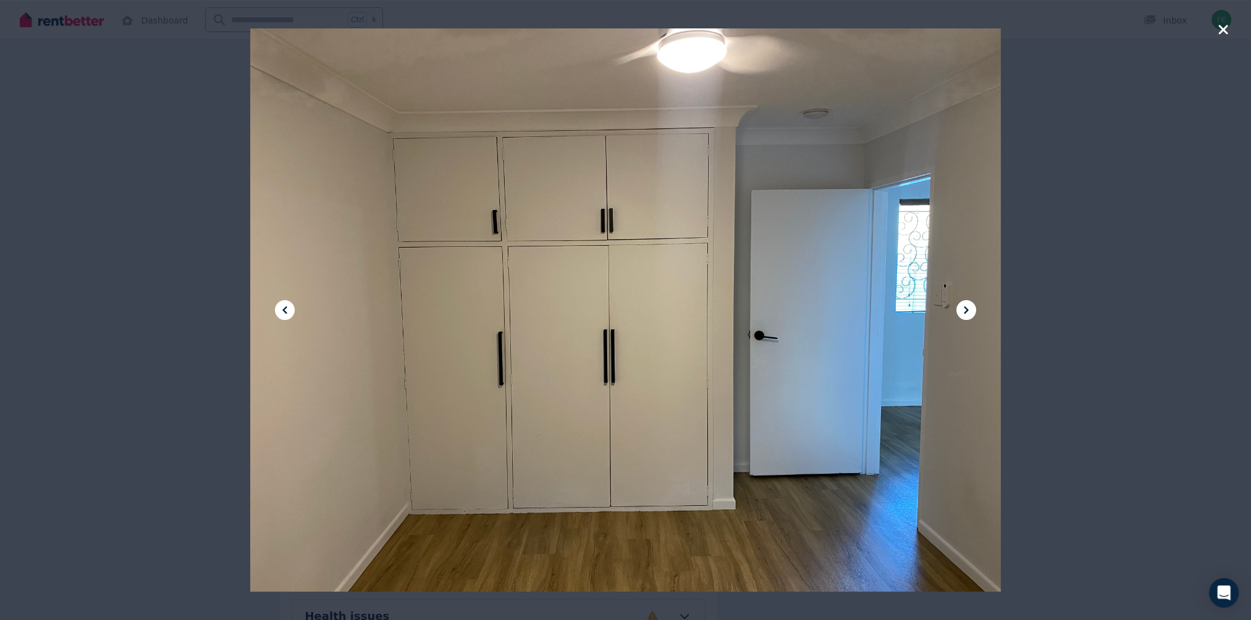
click at [968, 309] on icon at bounding box center [966, 310] width 15 height 15
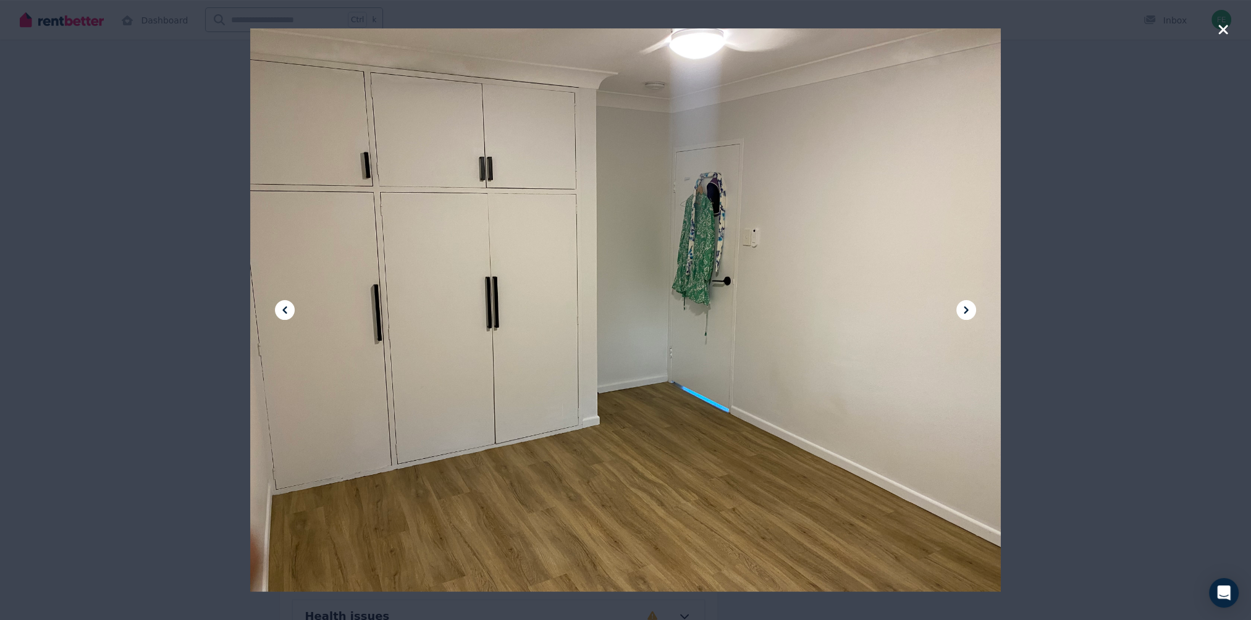
click at [968, 303] on icon at bounding box center [966, 310] width 15 height 15
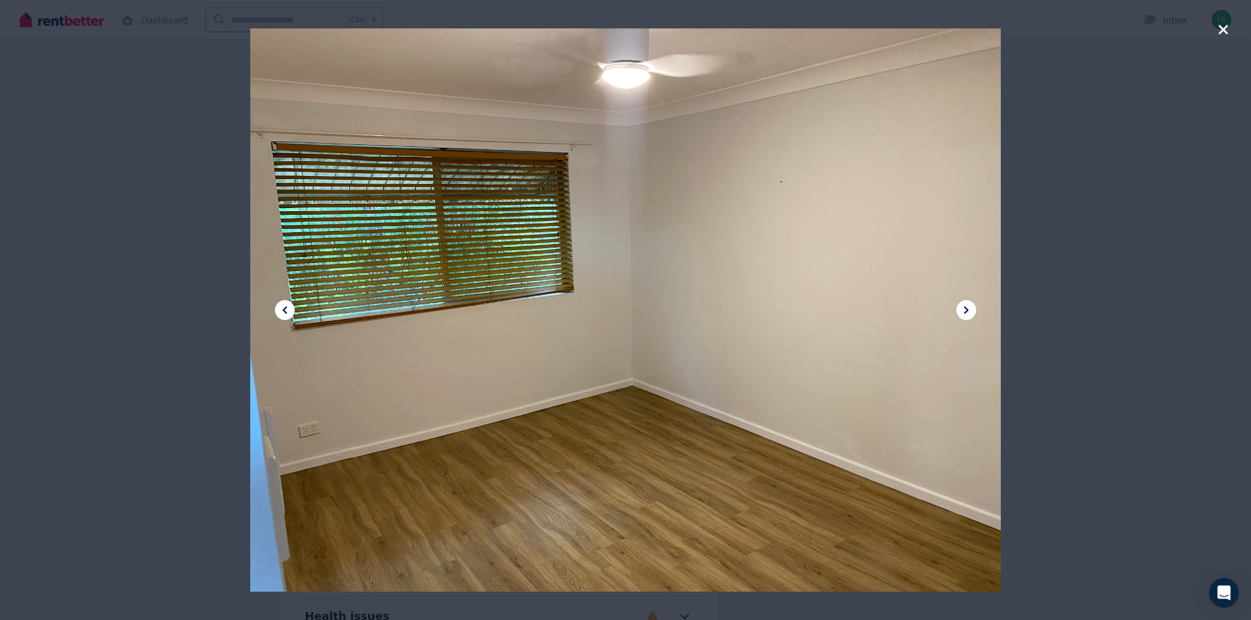
click at [1067, 162] on div at bounding box center [625, 310] width 1251 height 620
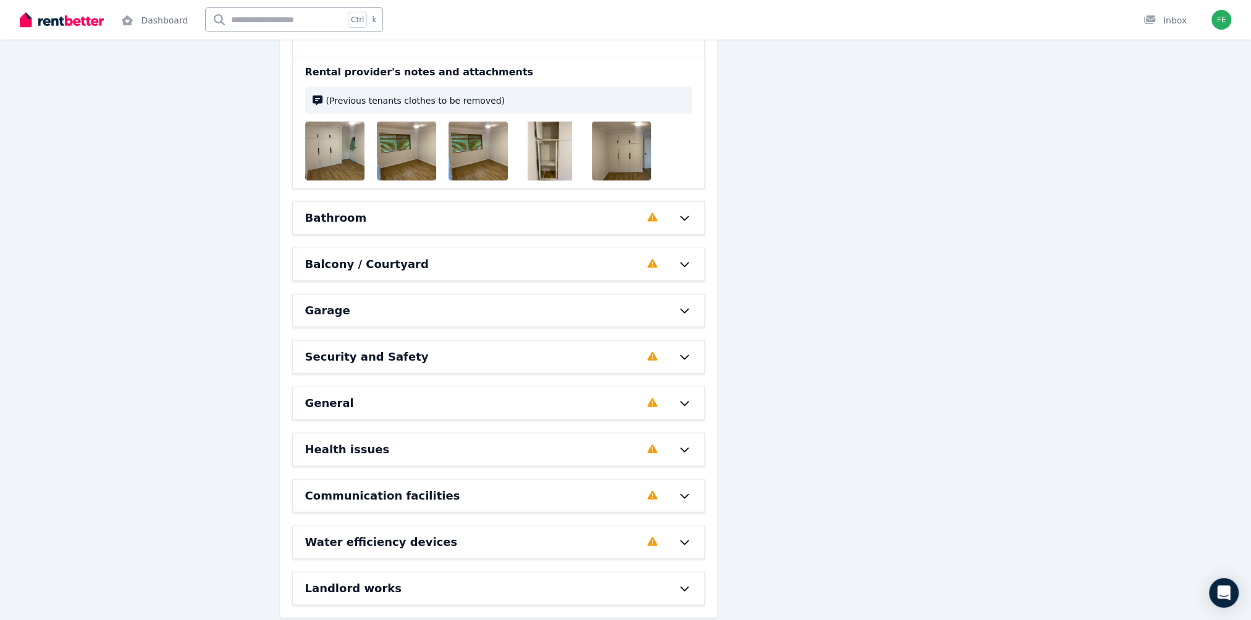
scroll to position [3502, 0]
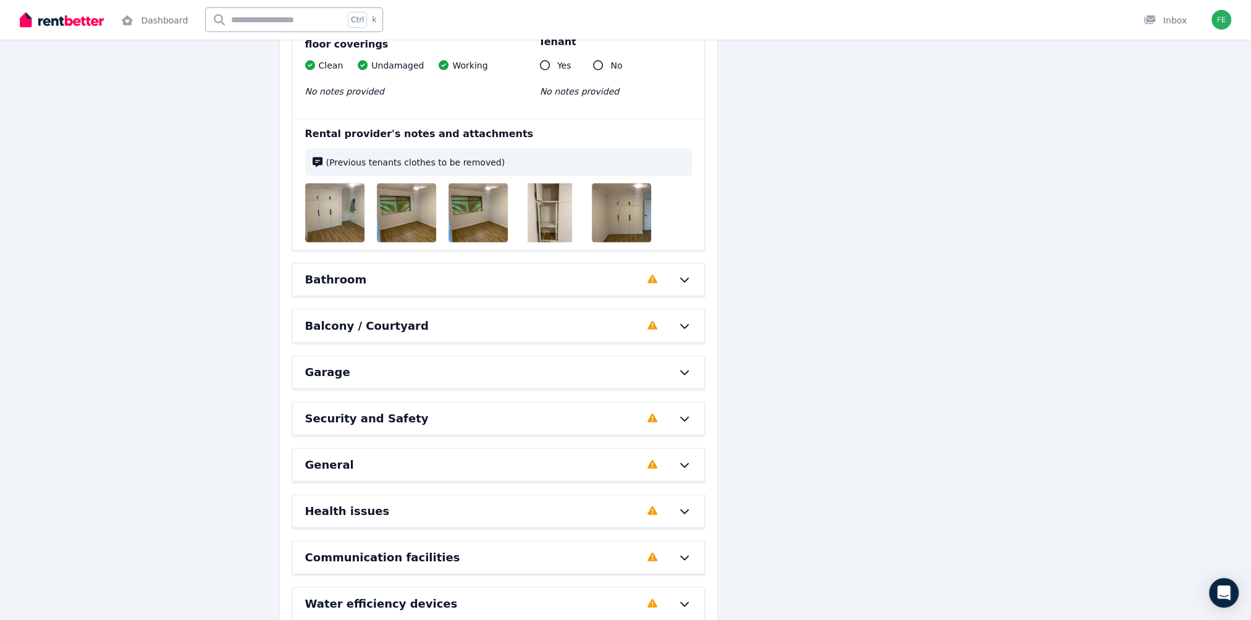
click at [472, 264] on div "Bathroom Completed 0%, 10 left" at bounding box center [498, 280] width 411 height 32
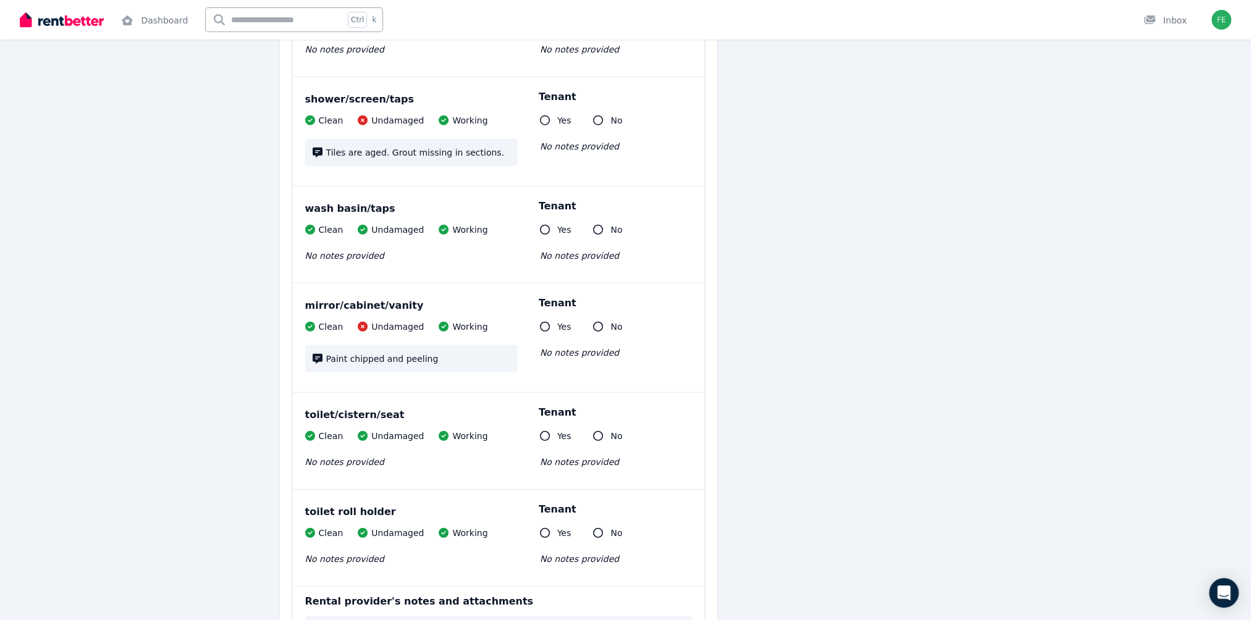
scroll to position [4676, 0]
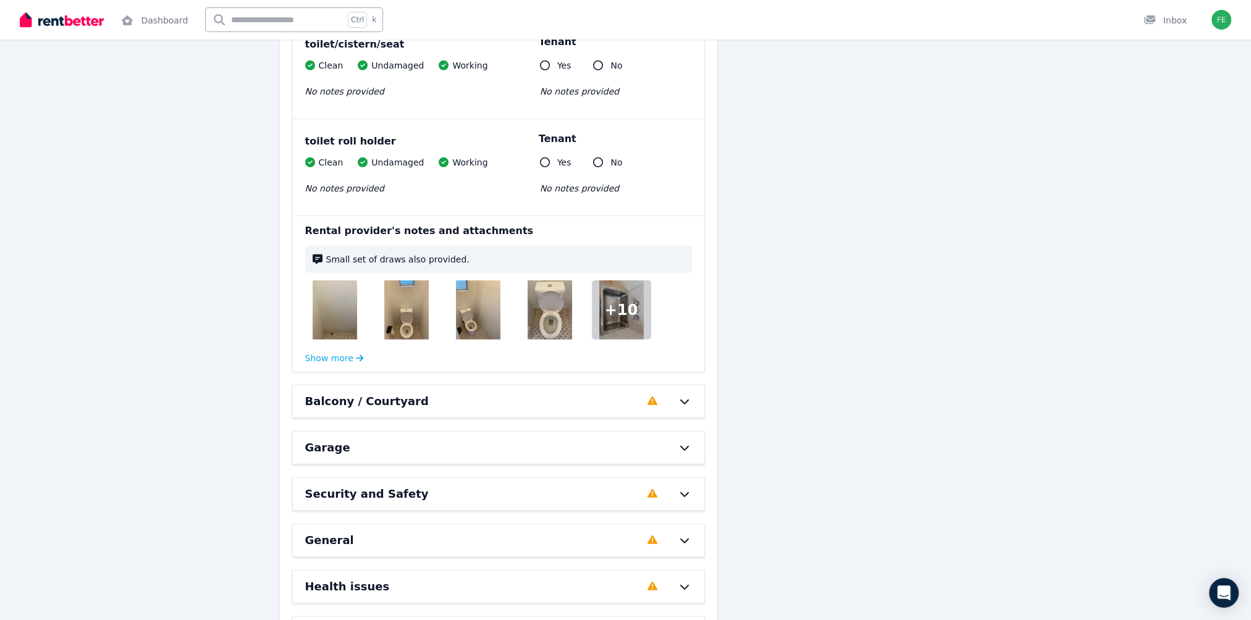
click at [305, 280] on div at bounding box center [334, 309] width 59 height 59
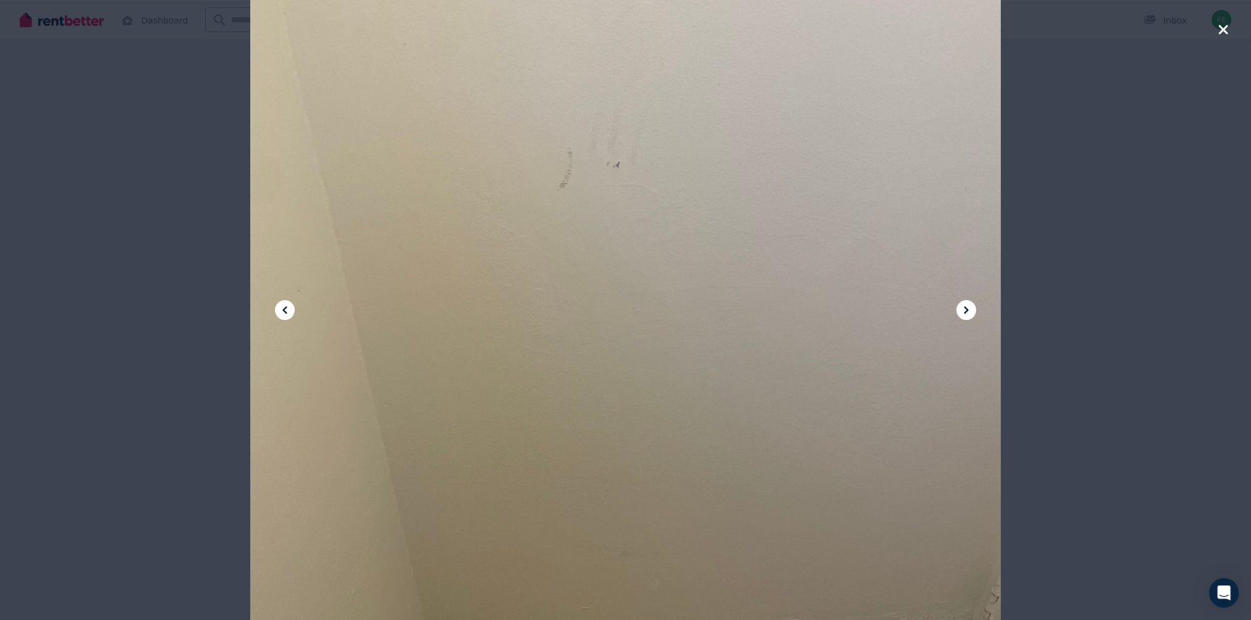
click at [973, 312] on button at bounding box center [966, 310] width 20 height 20
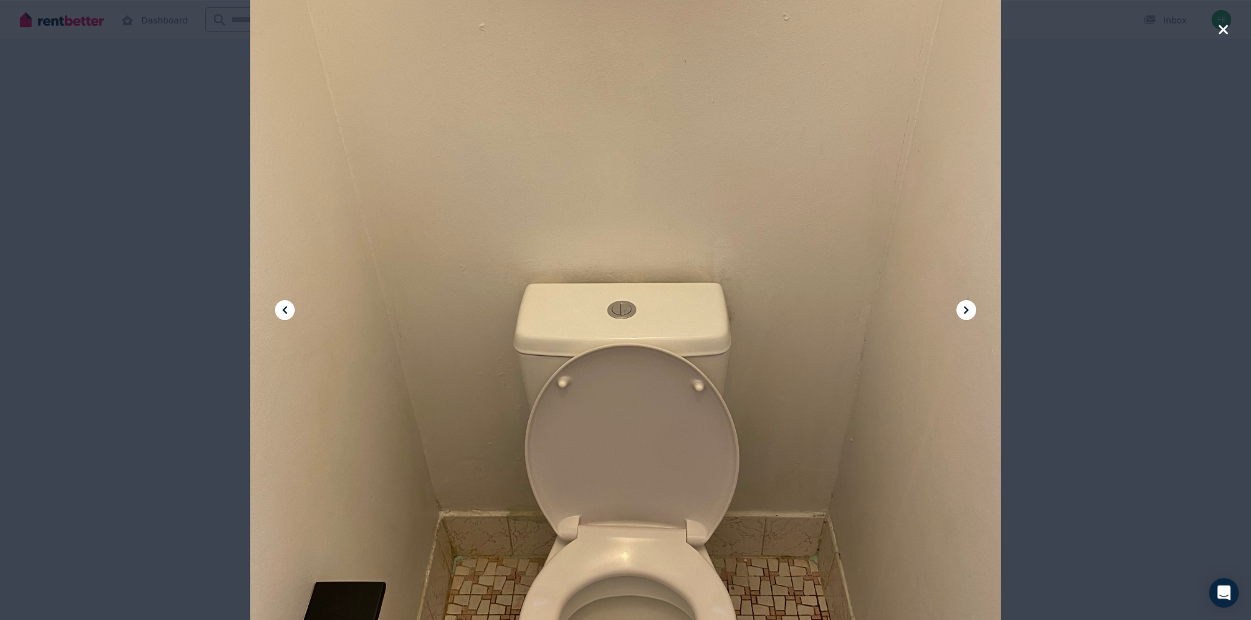
click at [973, 312] on button at bounding box center [966, 310] width 20 height 20
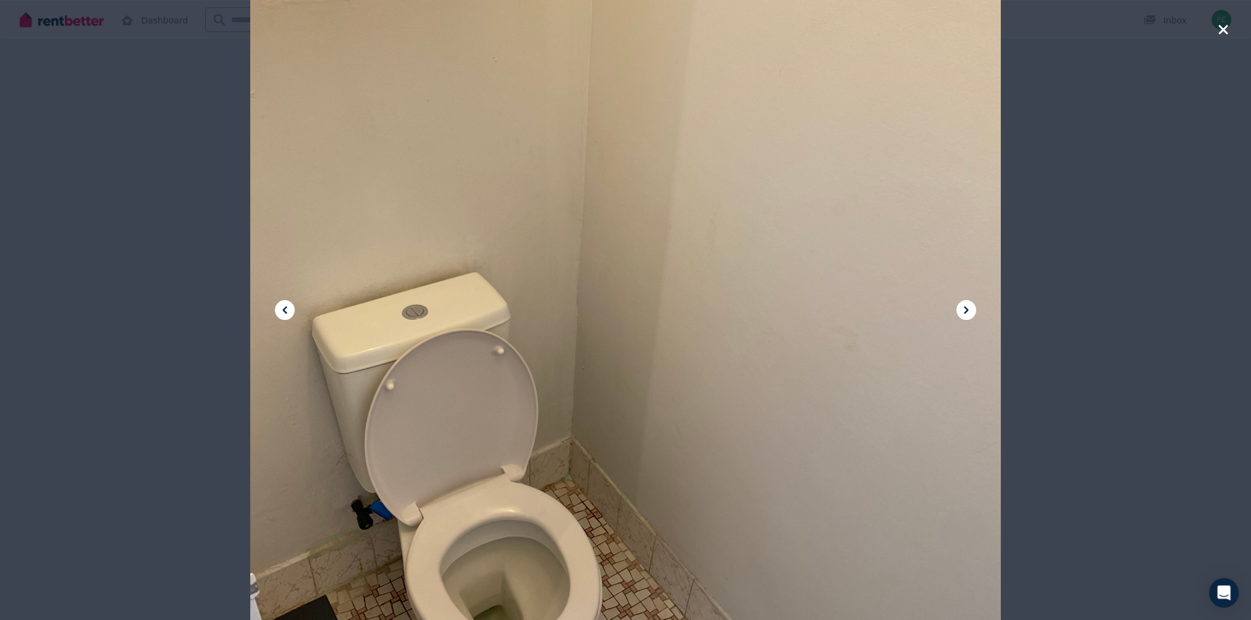
click at [973, 312] on button at bounding box center [966, 310] width 20 height 20
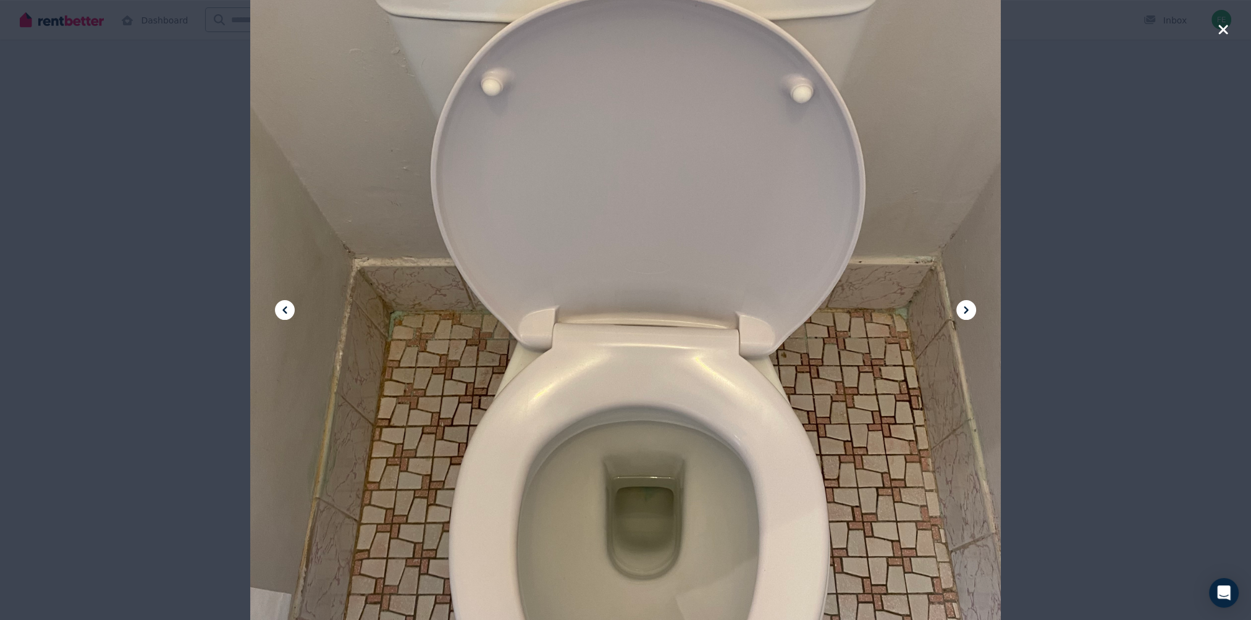
click at [973, 312] on button at bounding box center [966, 310] width 20 height 20
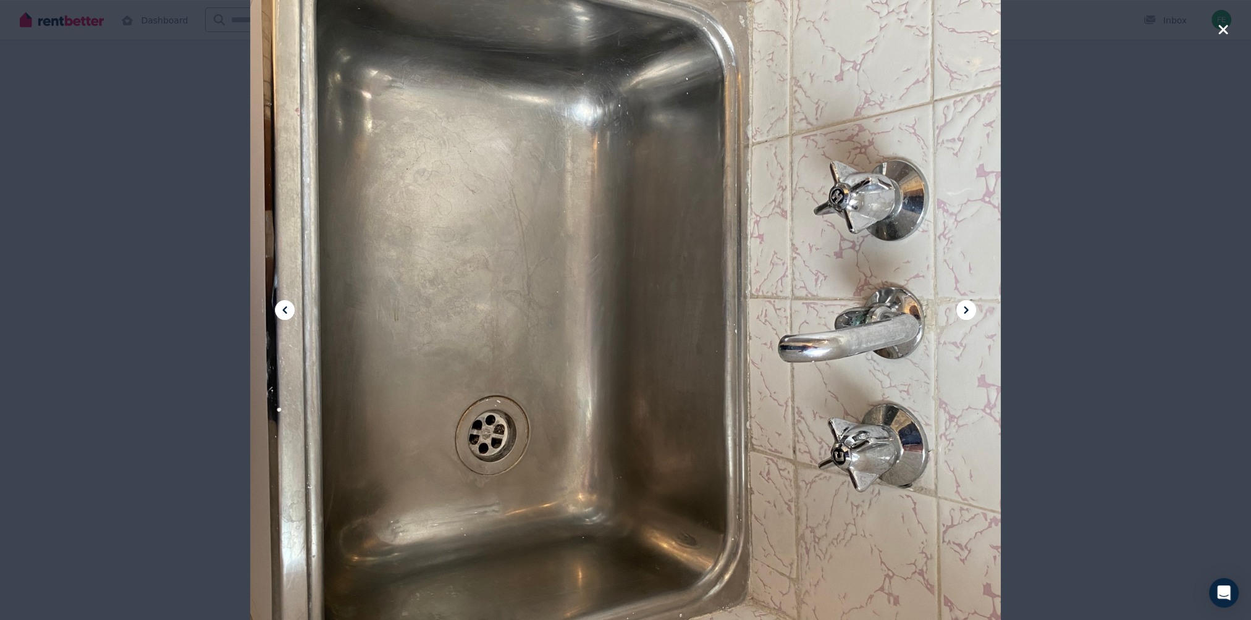
click at [973, 312] on button at bounding box center [966, 310] width 20 height 20
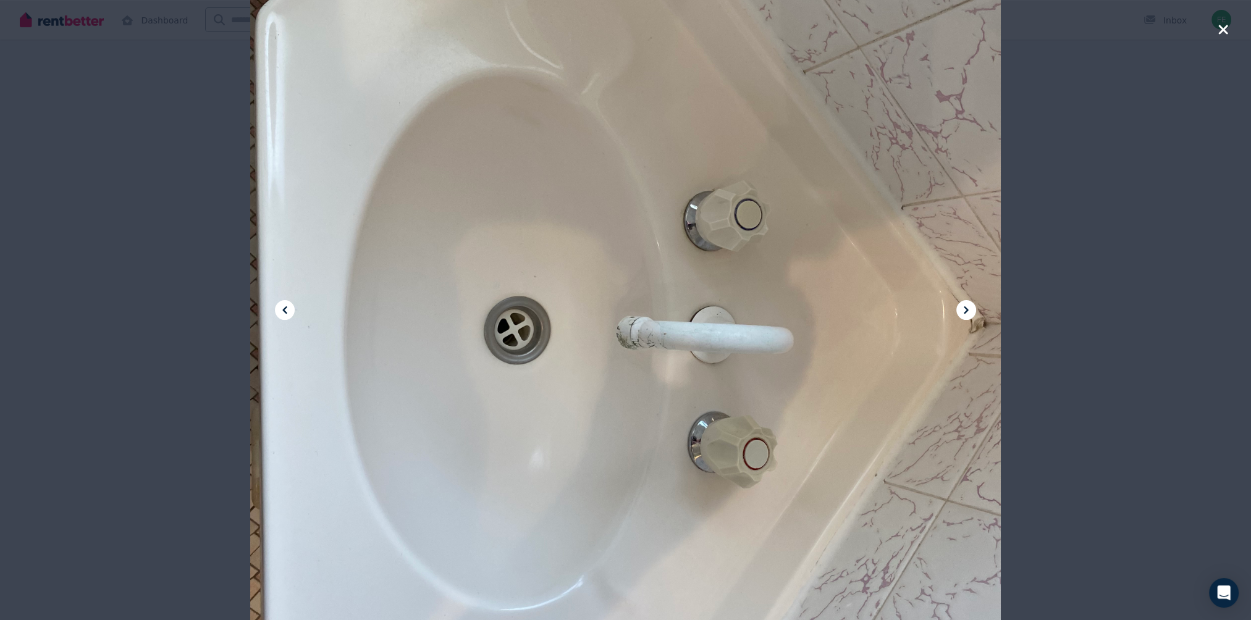
click at [973, 312] on button at bounding box center [966, 310] width 20 height 20
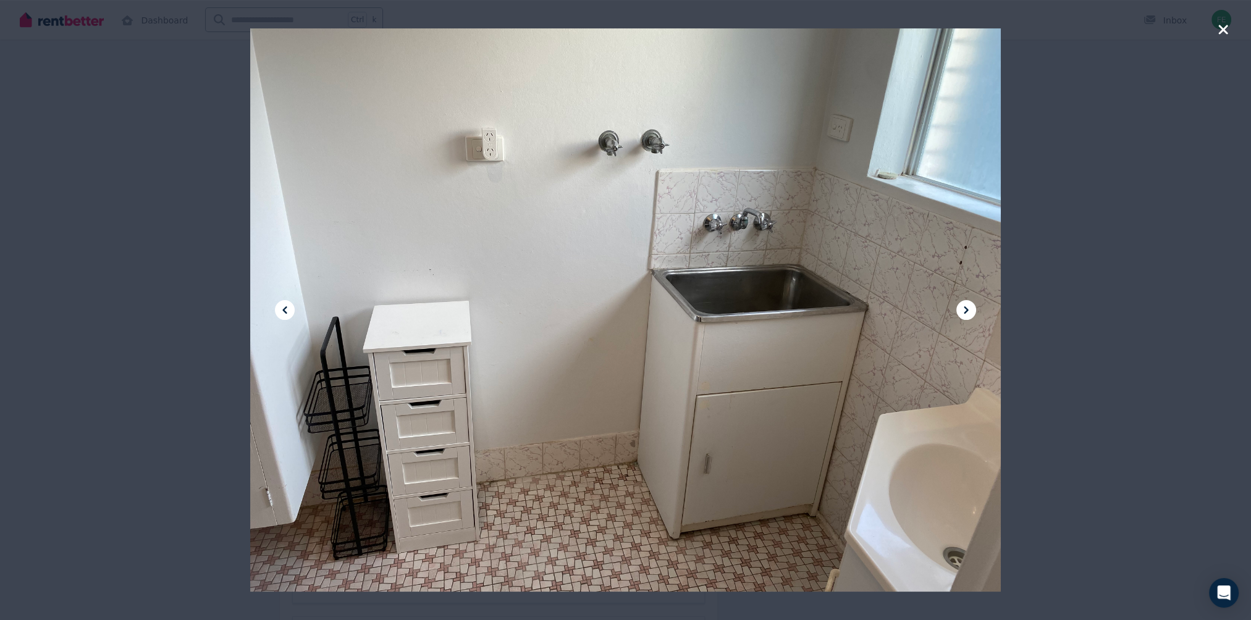
click at [973, 312] on button at bounding box center [966, 310] width 20 height 20
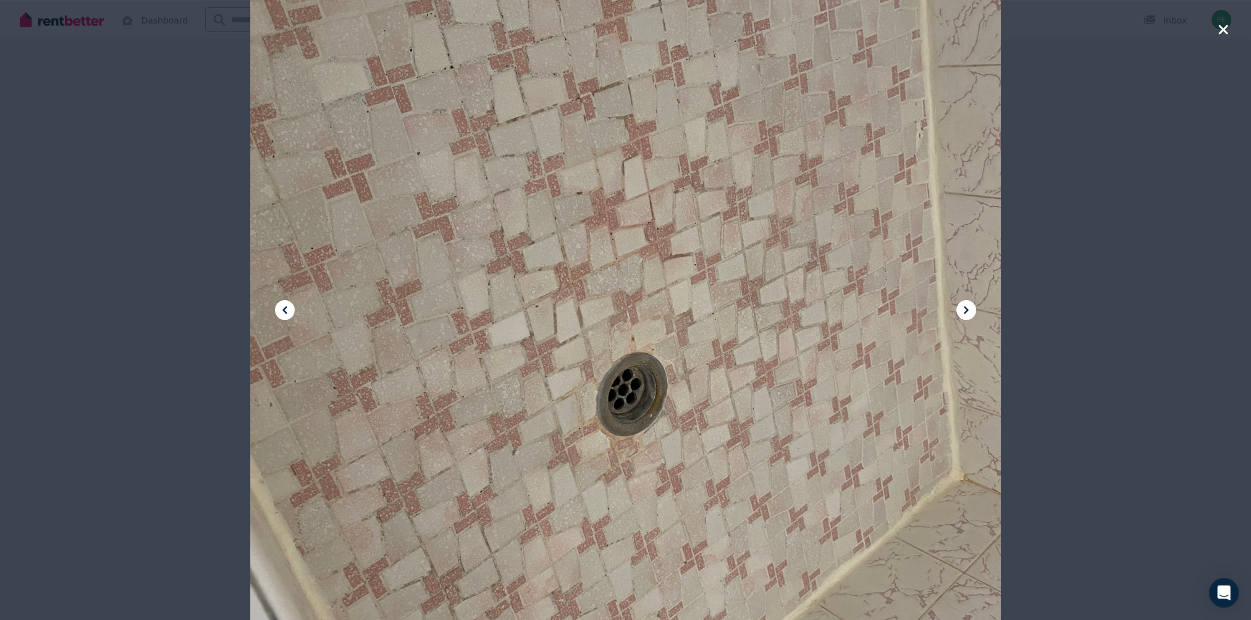
click at [973, 312] on button at bounding box center [966, 310] width 20 height 20
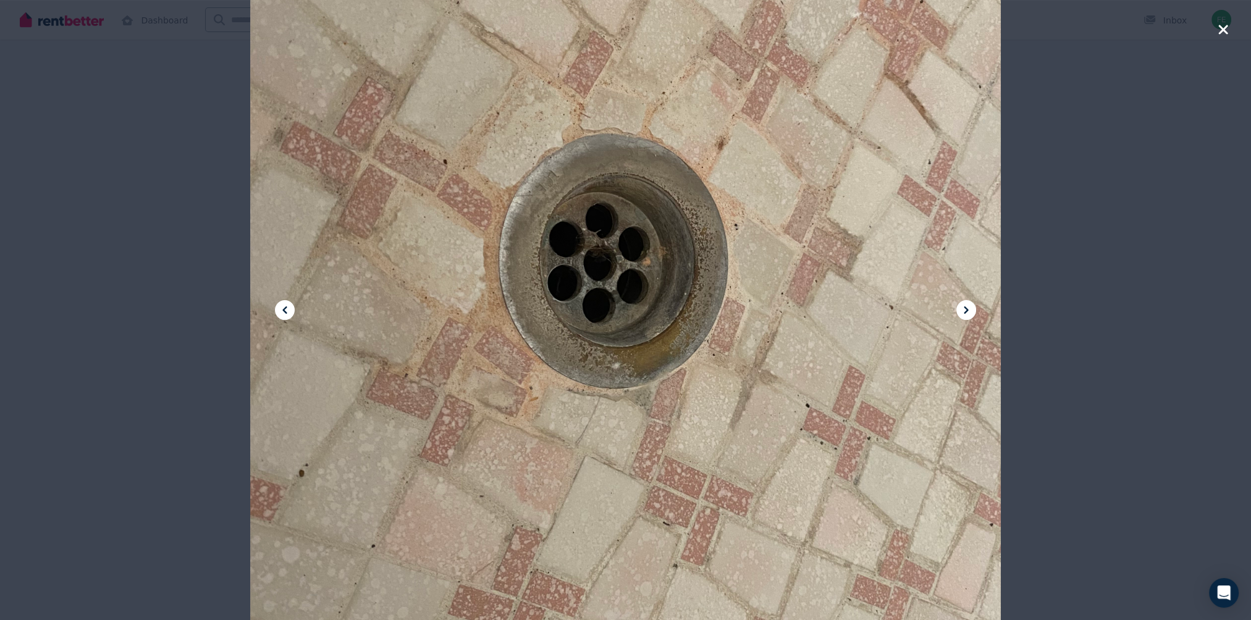
click at [973, 312] on button at bounding box center [966, 310] width 20 height 20
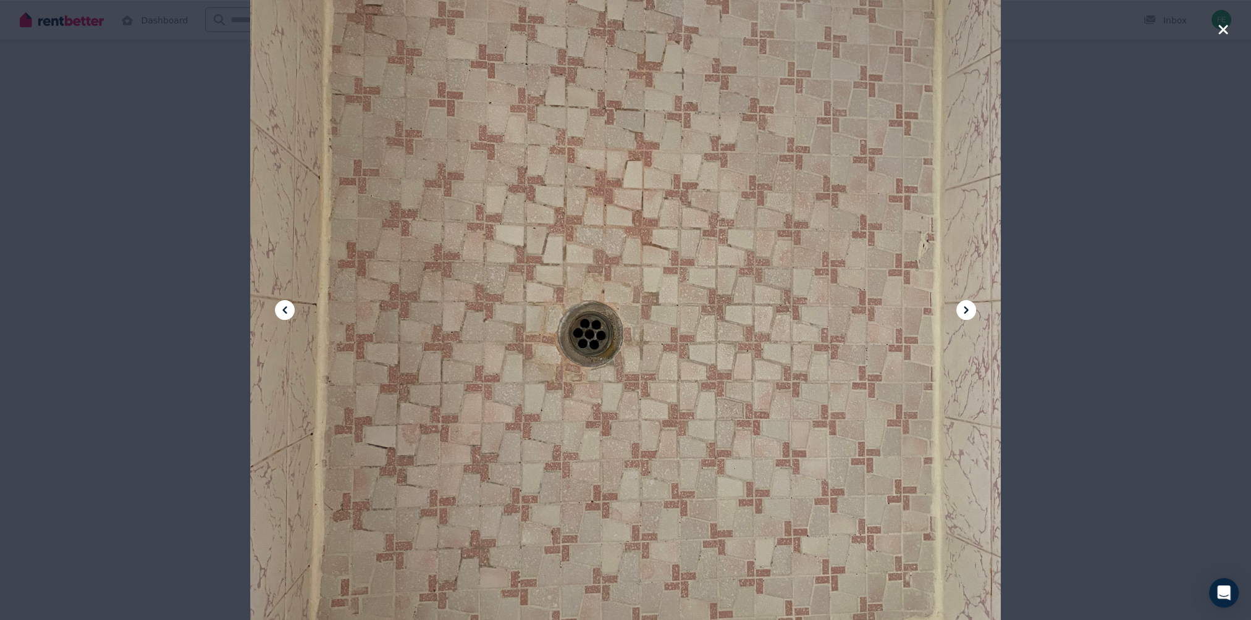
click at [973, 312] on button at bounding box center [966, 310] width 20 height 20
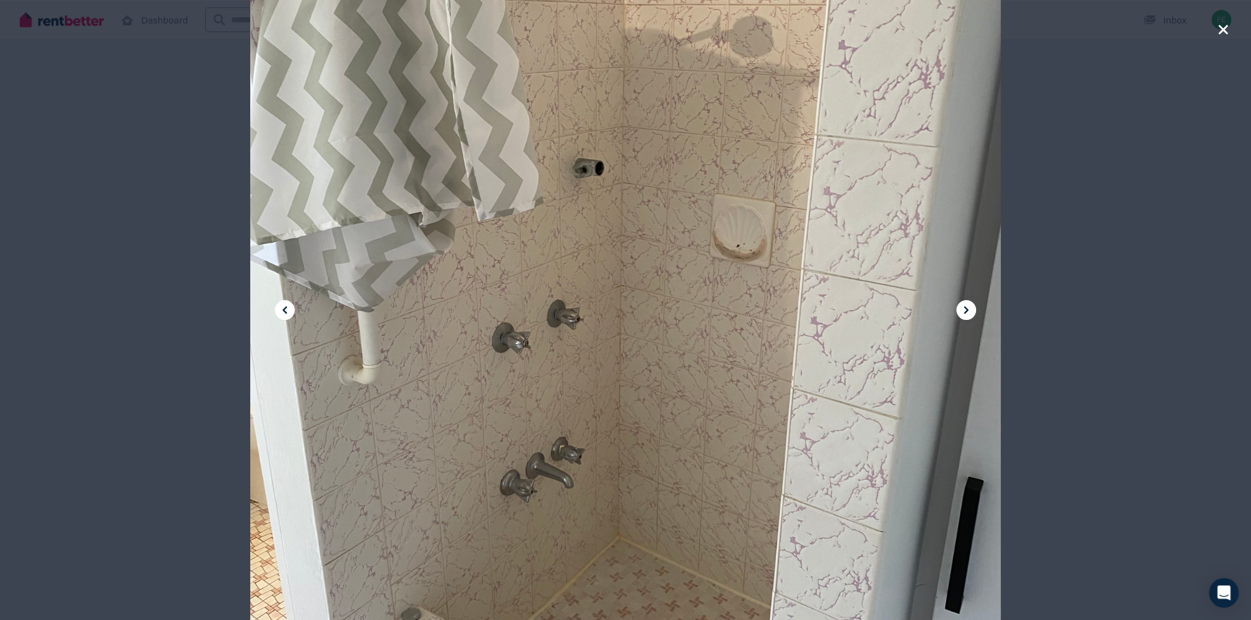
click at [973, 312] on button at bounding box center [966, 310] width 20 height 20
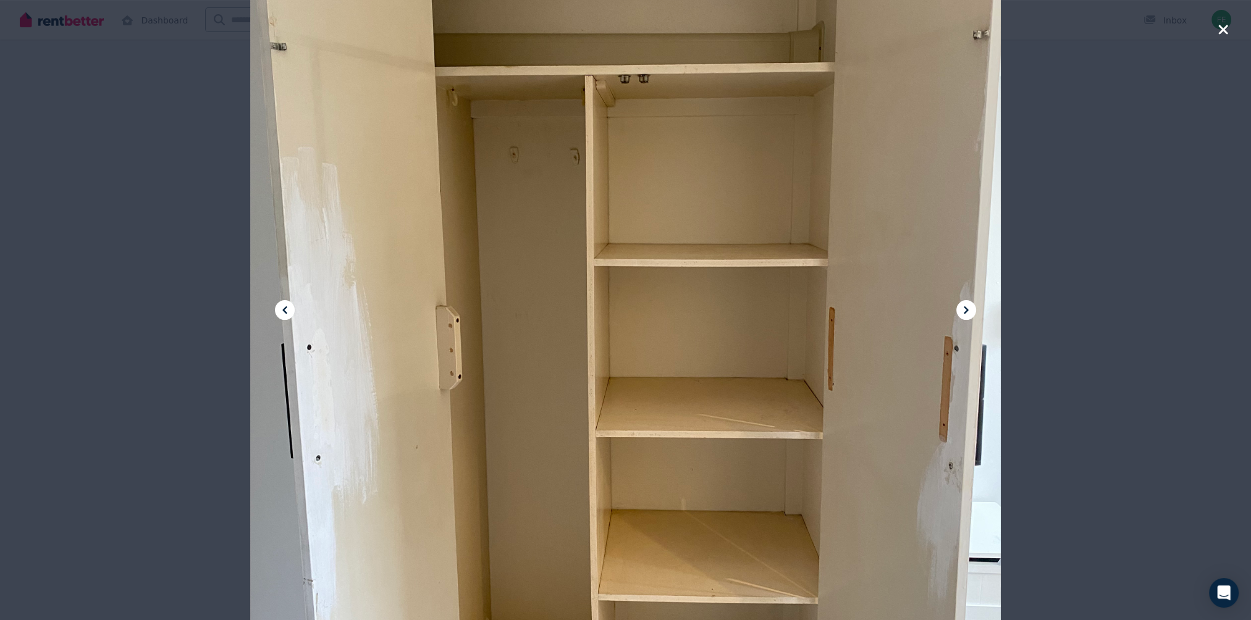
click at [973, 312] on button at bounding box center [966, 310] width 20 height 20
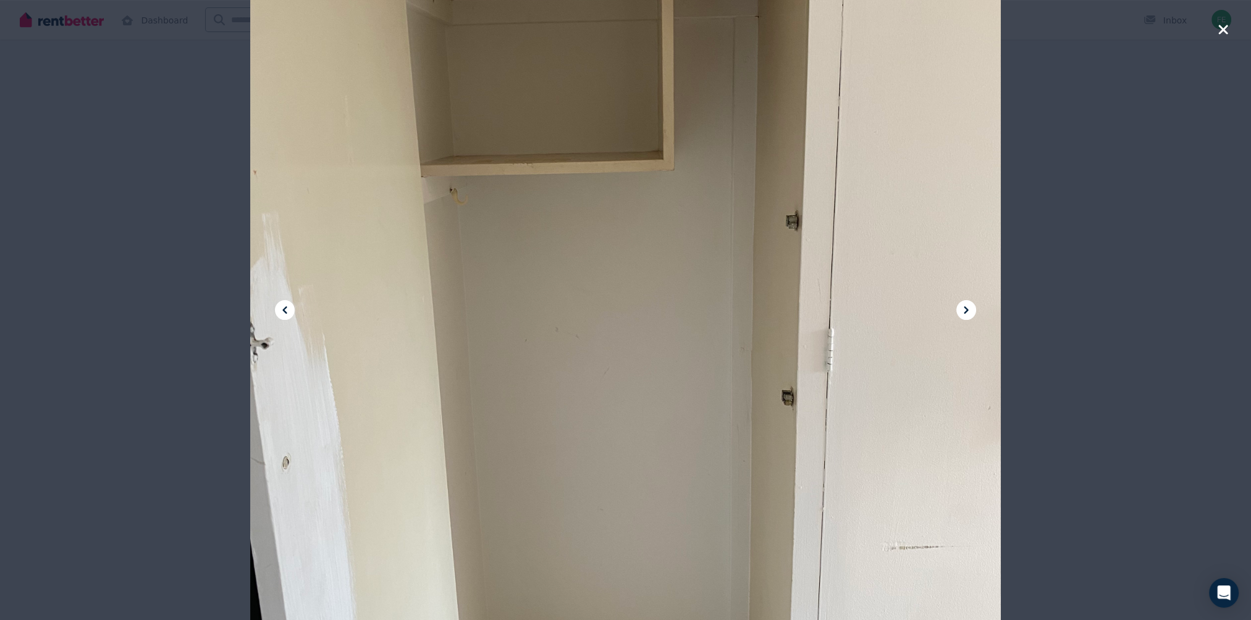
click at [973, 312] on button at bounding box center [966, 310] width 20 height 20
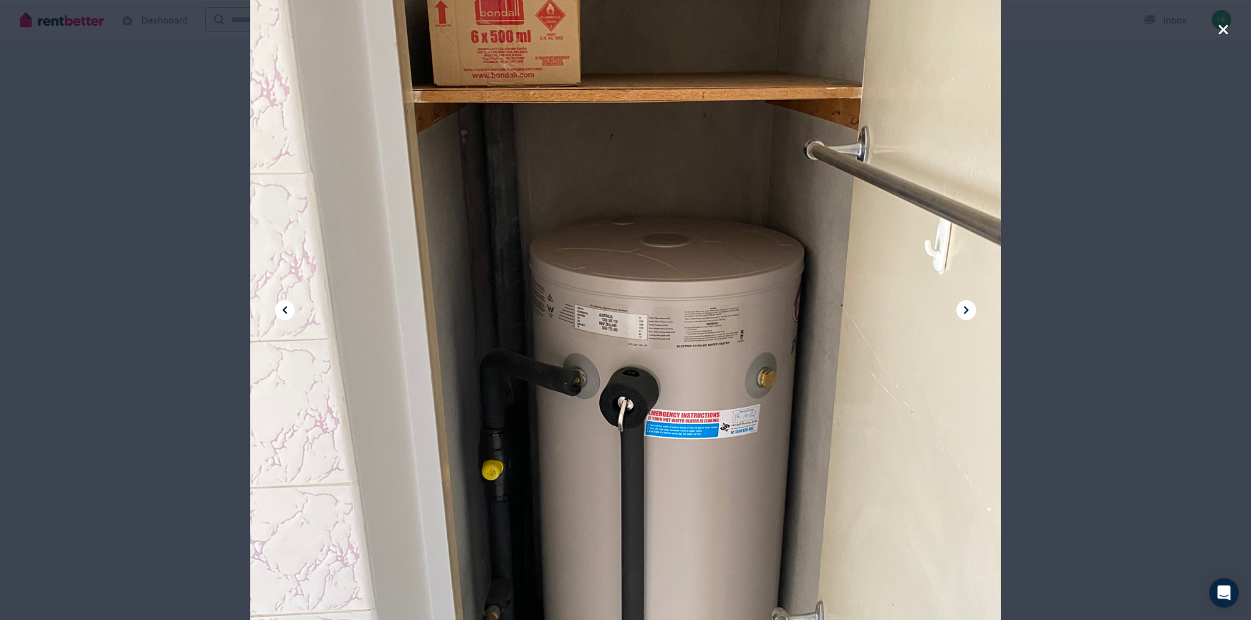
click at [973, 312] on button at bounding box center [966, 310] width 20 height 20
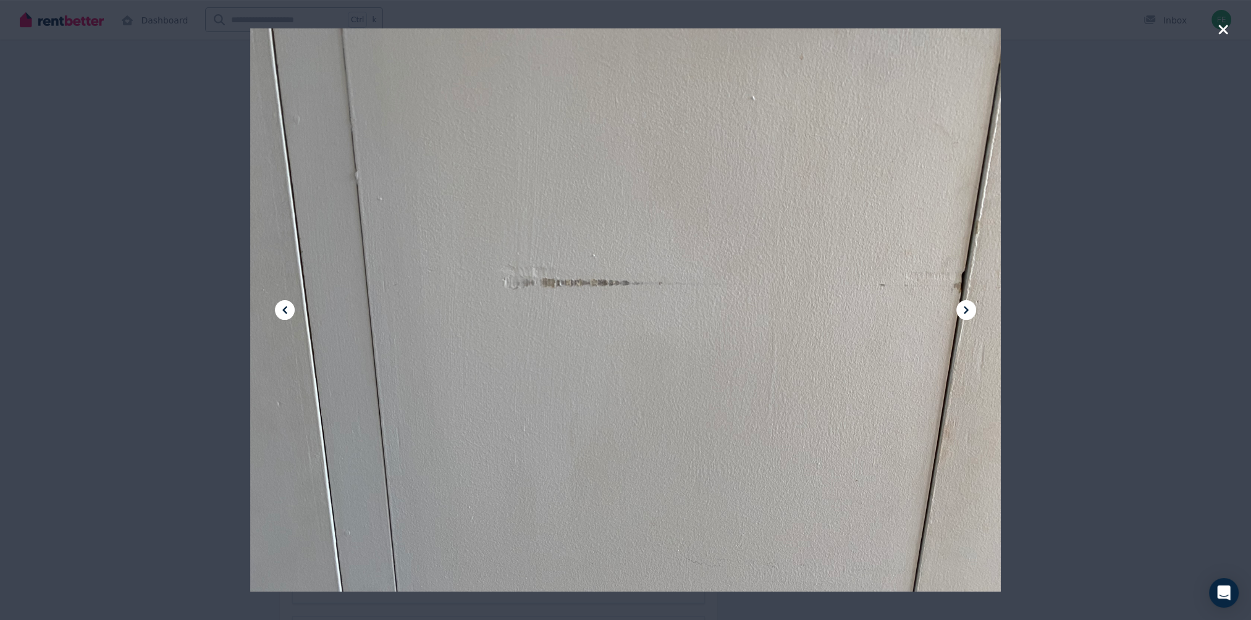
click at [973, 312] on button at bounding box center [966, 310] width 20 height 20
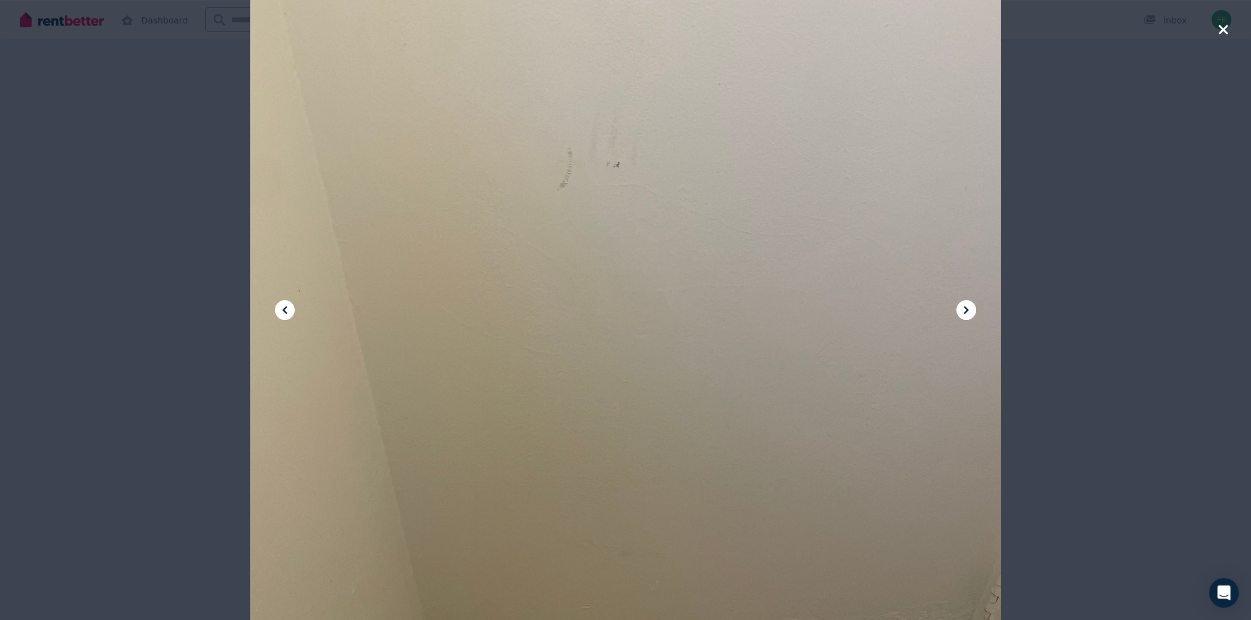
click at [1231, 17] on div at bounding box center [625, 310] width 1251 height 620
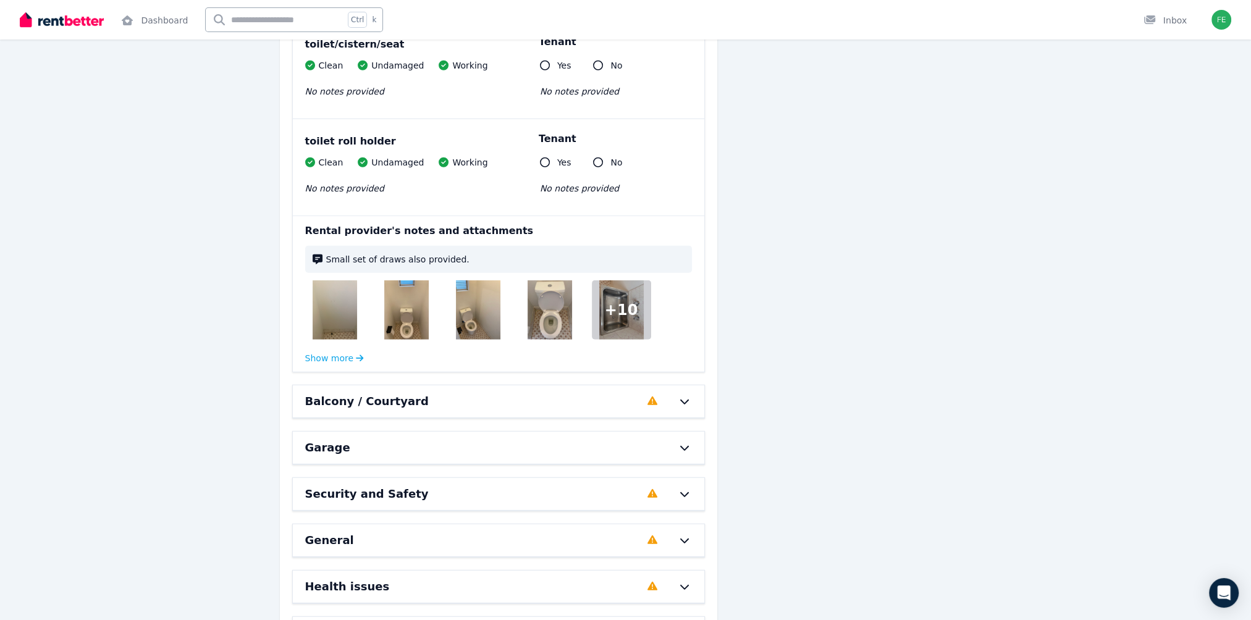
scroll to position [4799, 0]
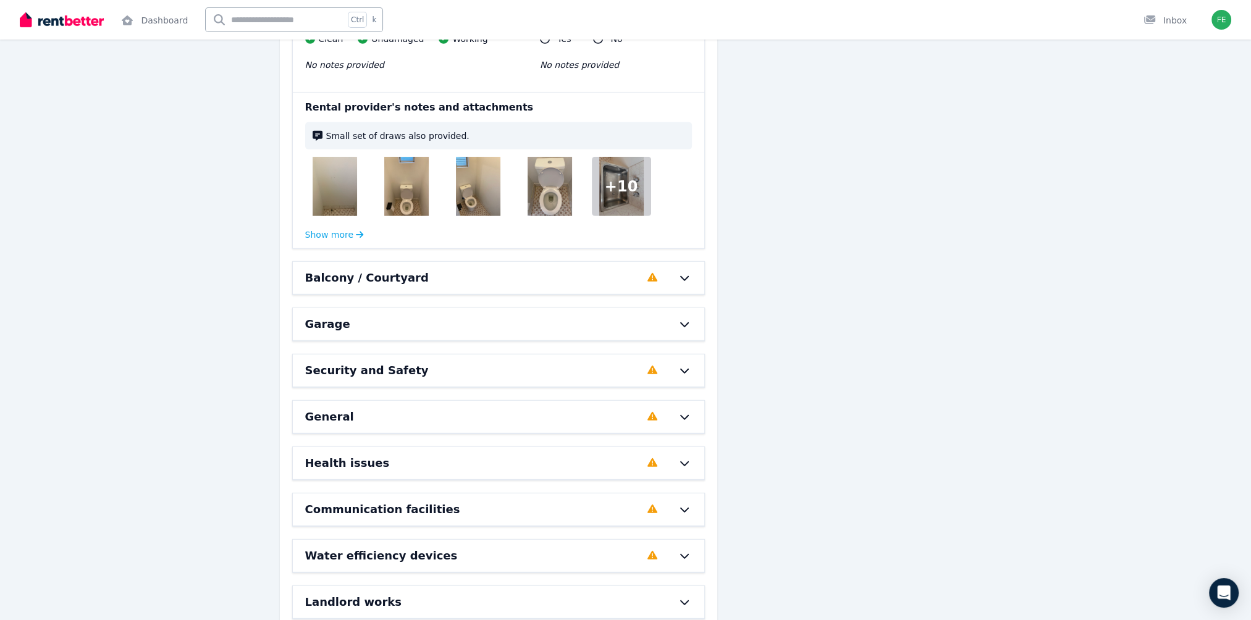
click at [542, 501] on div "Communication facilities" at bounding box center [472, 509] width 335 height 17
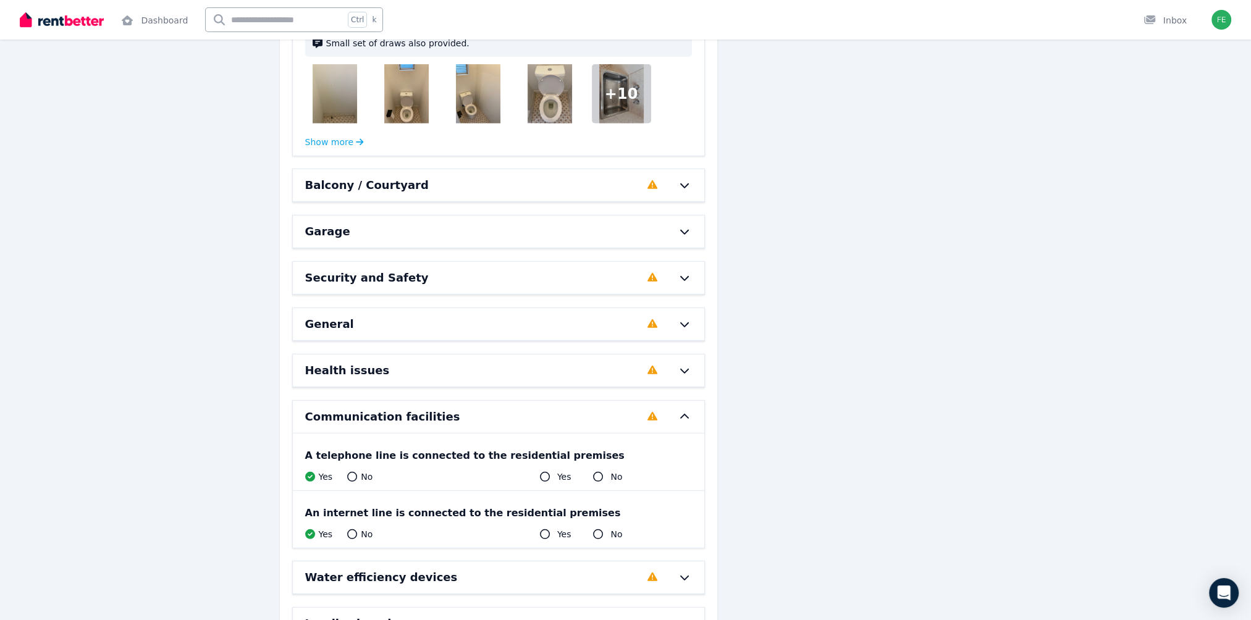
scroll to position [4913, 0]
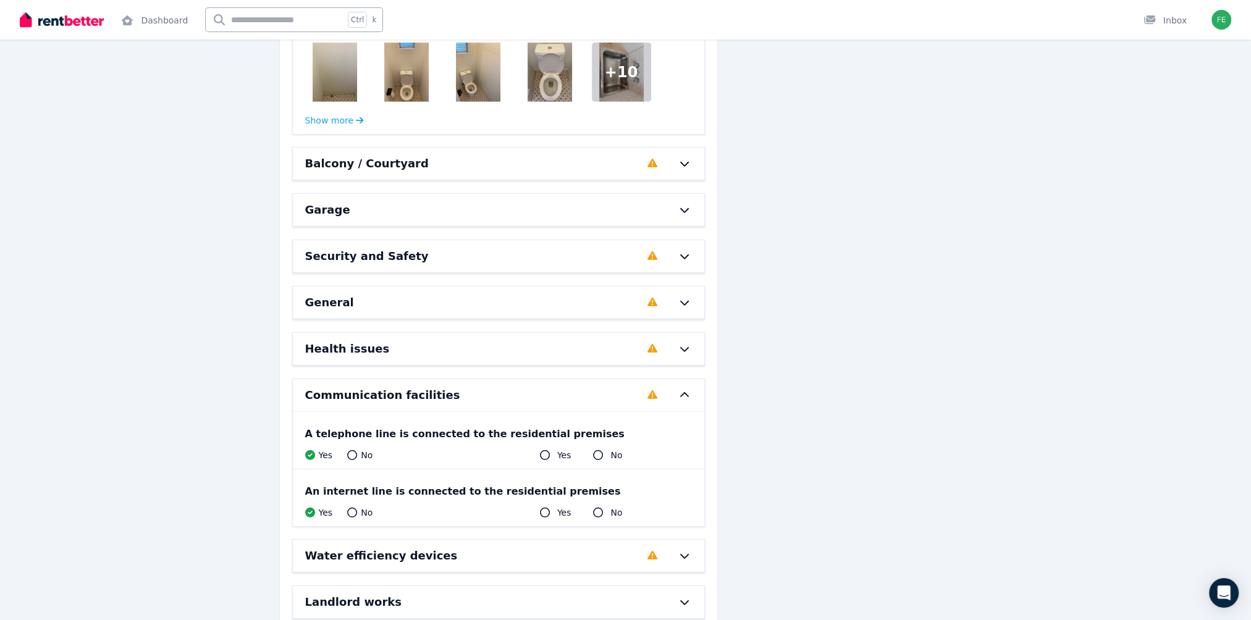
click at [551, 594] on div "Landlord works" at bounding box center [481, 602] width 352 height 17
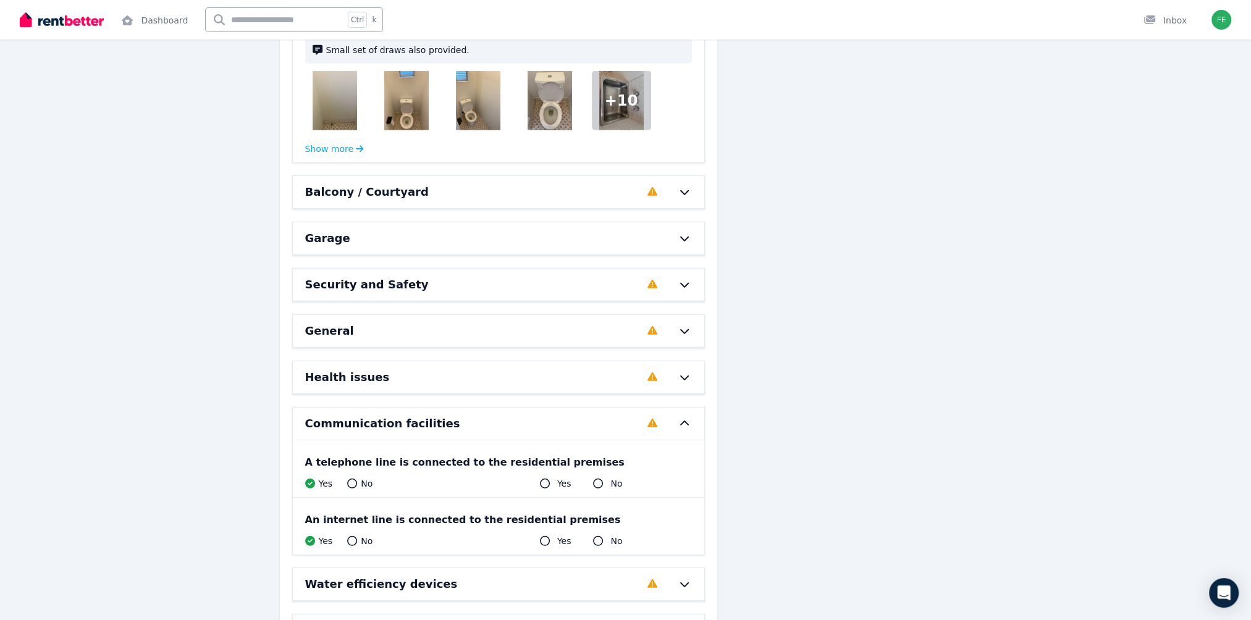
scroll to position [4800, 0]
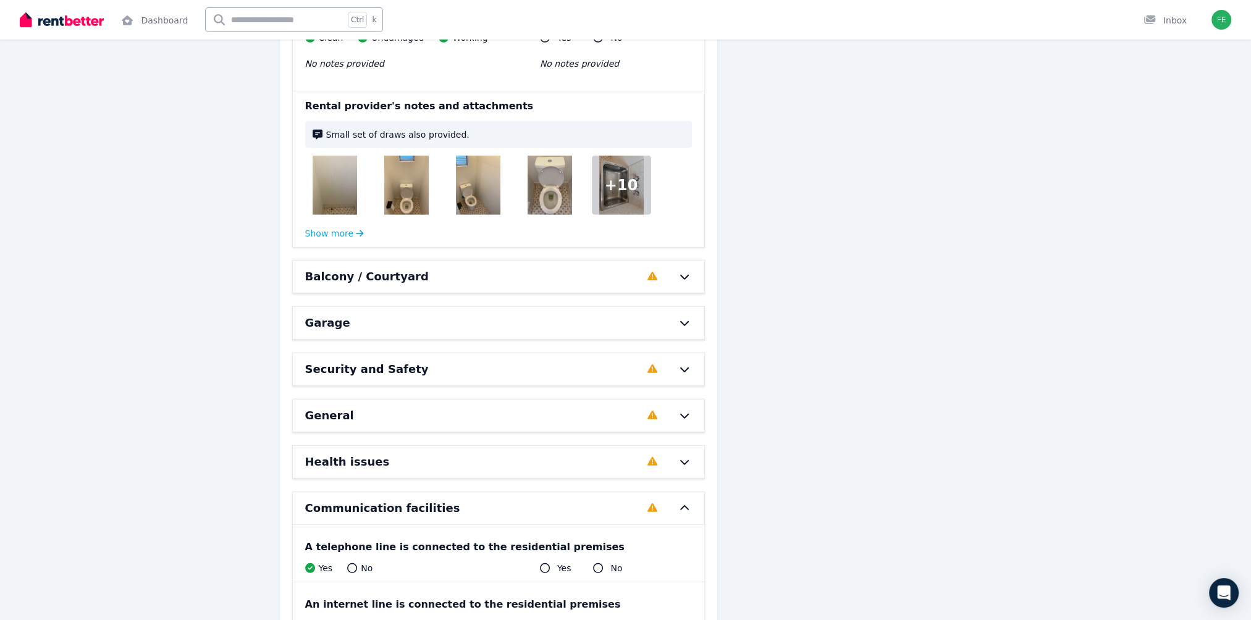
click at [613, 407] on div "General" at bounding box center [472, 415] width 335 height 17
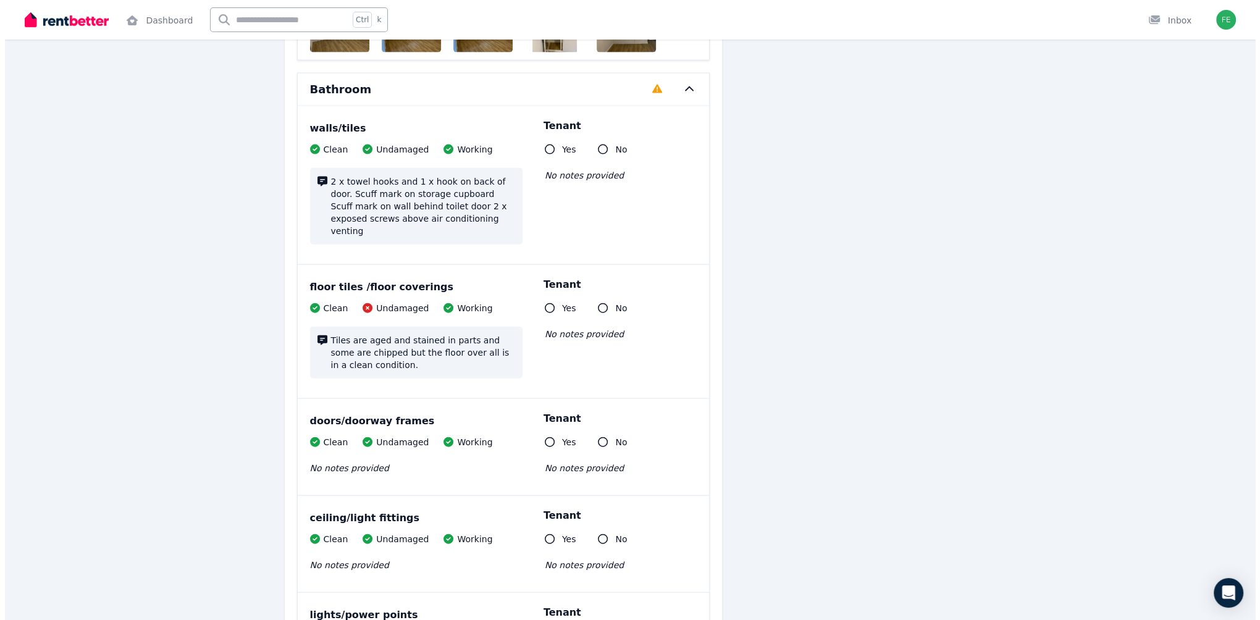
scroll to position [0, 0]
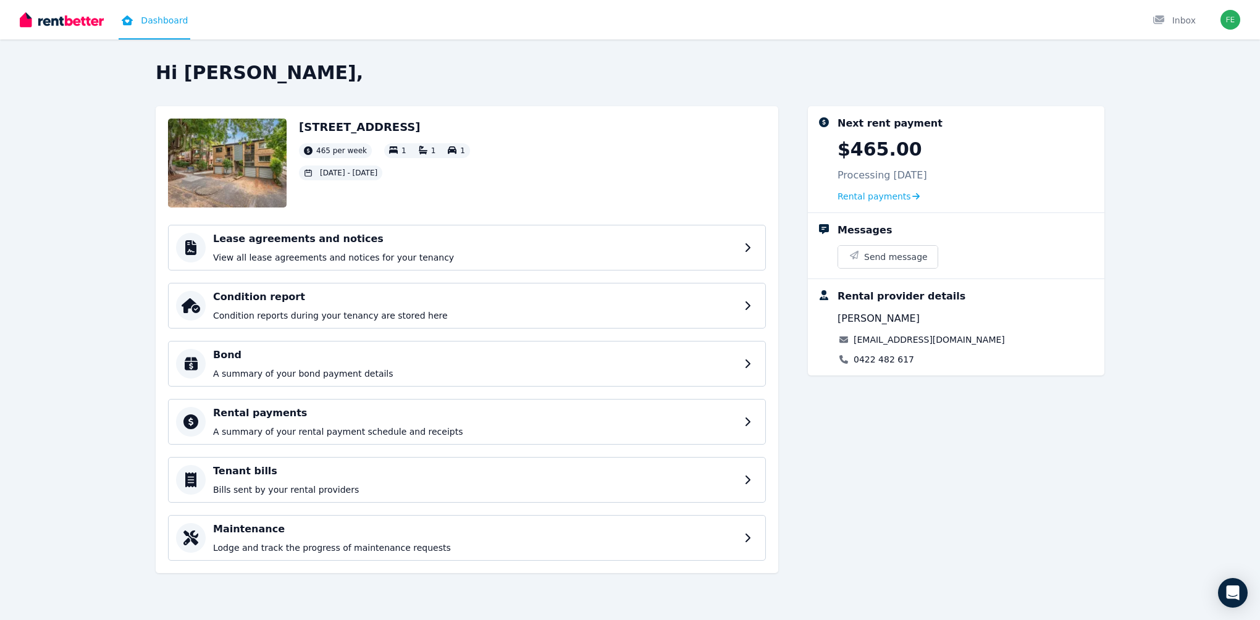
click at [152, 4] on link "Dashboard" at bounding box center [155, 20] width 72 height 40
click at [154, 23] on link "Dashboard" at bounding box center [155, 20] width 72 height 40
click at [276, 374] on p "A summary of your bond payment details" at bounding box center [477, 373] width 529 height 12
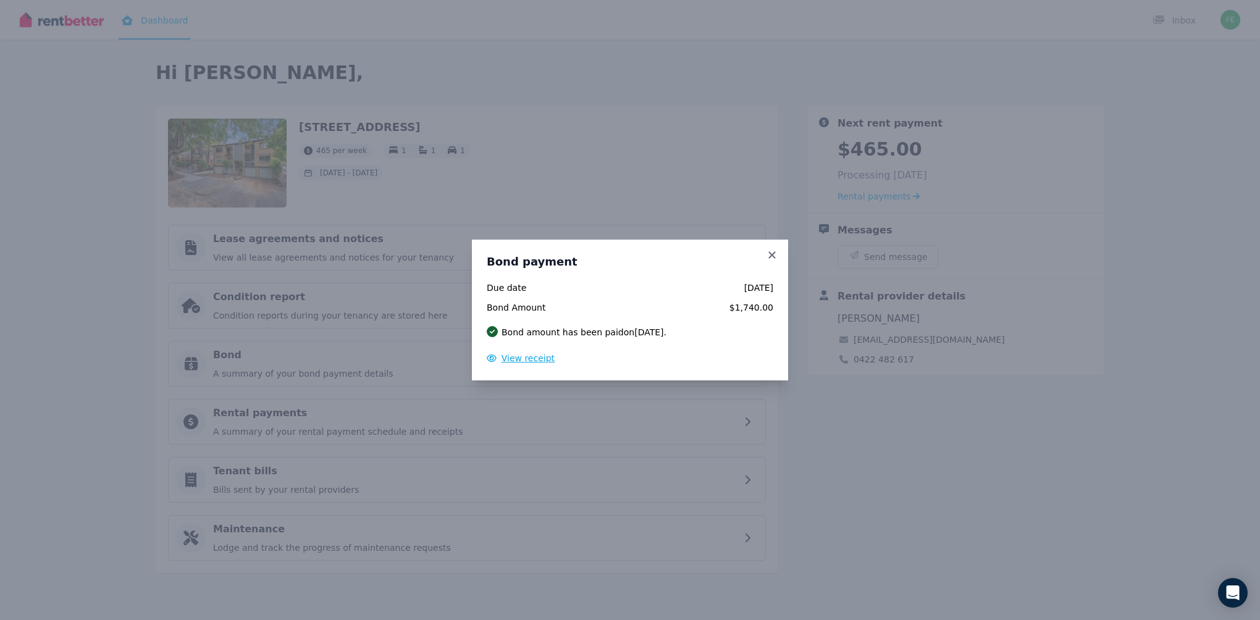
click at [538, 361] on span "View receipt" at bounding box center [528, 358] width 53 height 10
